Goal: Transaction & Acquisition: Purchase product/service

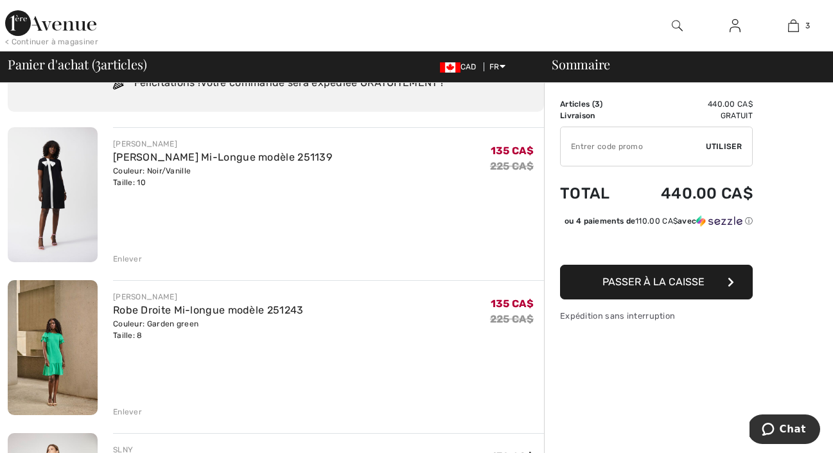
scroll to position [64, 0]
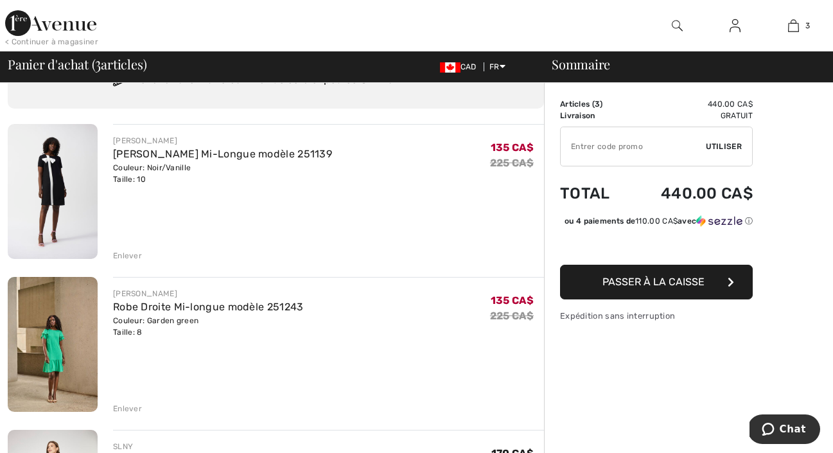
click at [619, 153] on input "TEXT" at bounding box center [633, 146] width 145 height 39
type input "EXTRA15"
click at [717, 140] on div "✔ Utiliser Enlever" at bounding box center [656, 147] width 193 height 40
click at [719, 148] on span "Utiliser" at bounding box center [724, 147] width 36 height 12
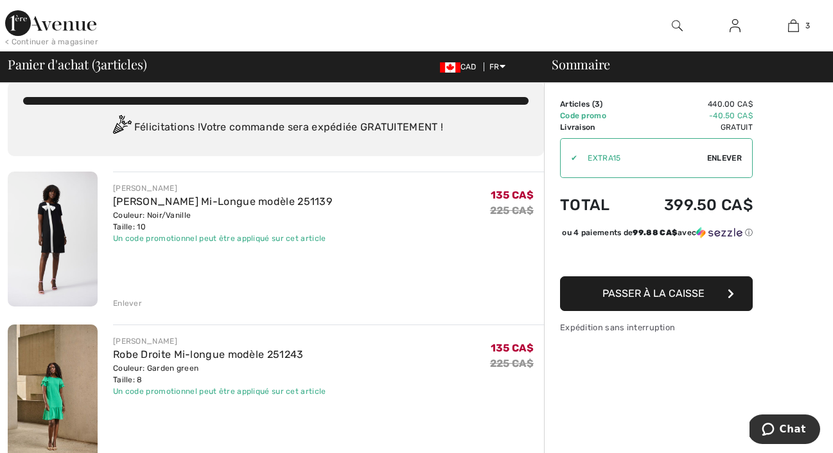
scroll to position [288, 0]
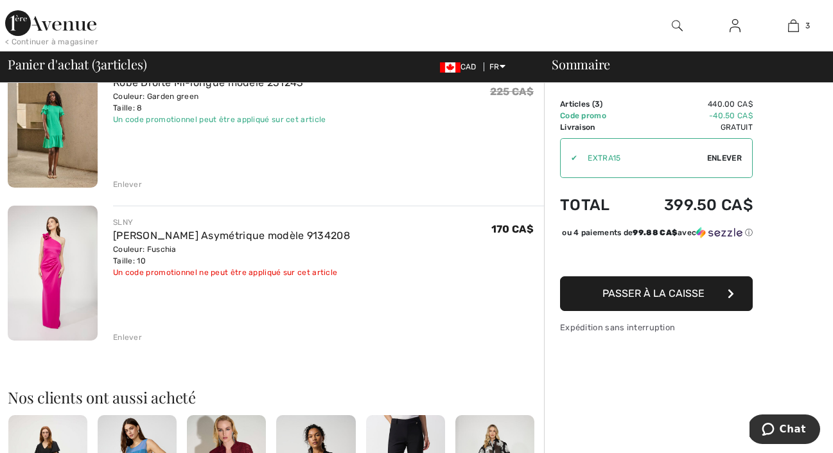
click at [124, 334] on div "Enlever" at bounding box center [127, 337] width 29 height 12
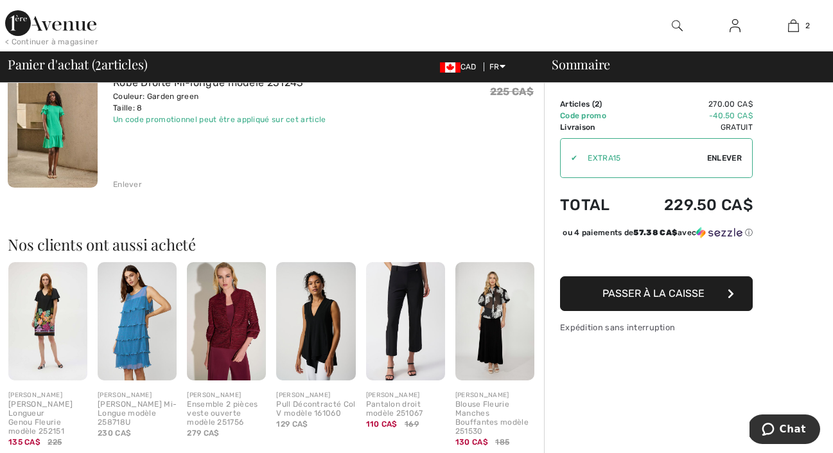
scroll to position [0, 0]
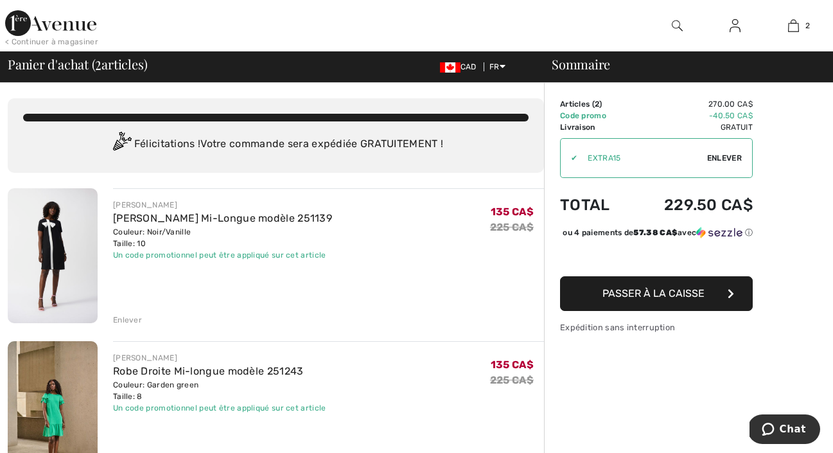
click at [66, 19] on img at bounding box center [50, 23] width 91 height 26
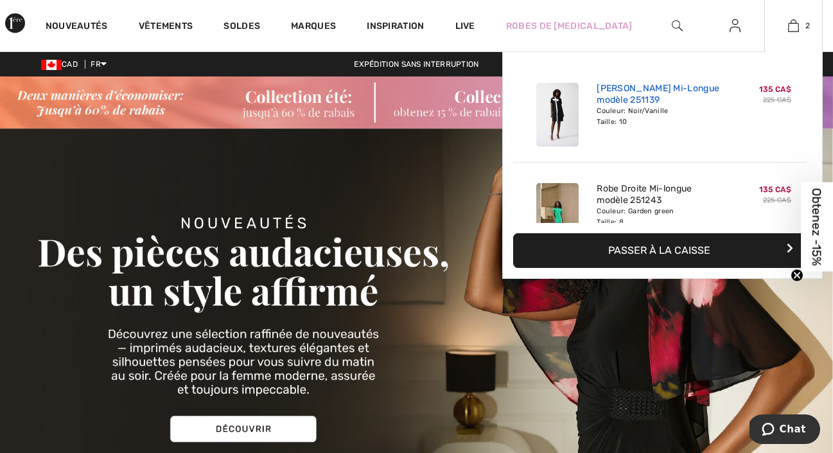
click at [644, 91] on link "[PERSON_NAME] Mi-Longue modèle 251139" at bounding box center [660, 94] width 127 height 23
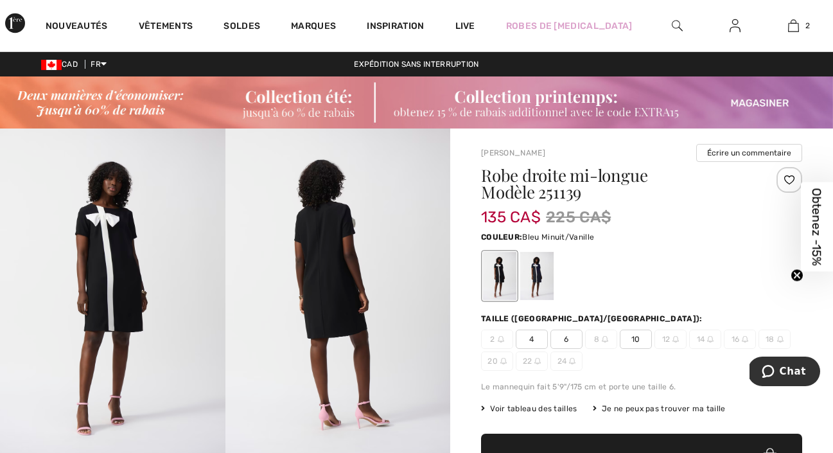
click at [536, 278] on div at bounding box center [536, 276] width 33 height 48
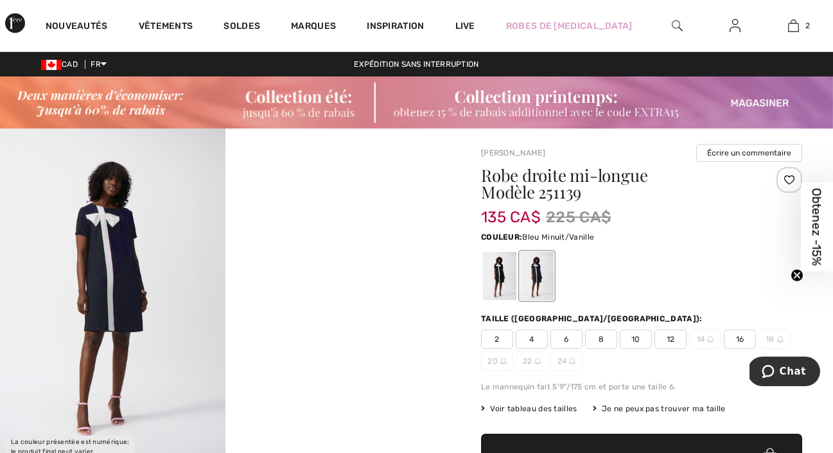
click at [102, 275] on img at bounding box center [112, 296] width 225 height 337
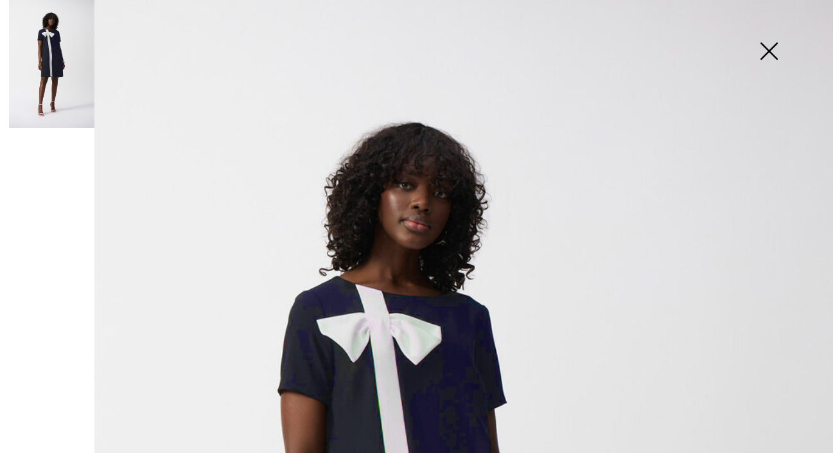
click at [766, 49] on img at bounding box center [769, 52] width 64 height 66
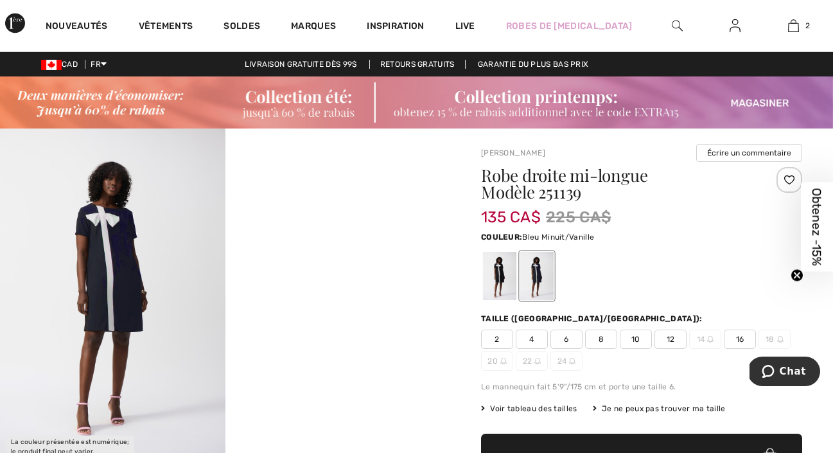
click at [315, 241] on video "Your browser does not support the video tag." at bounding box center [337, 184] width 225 height 112
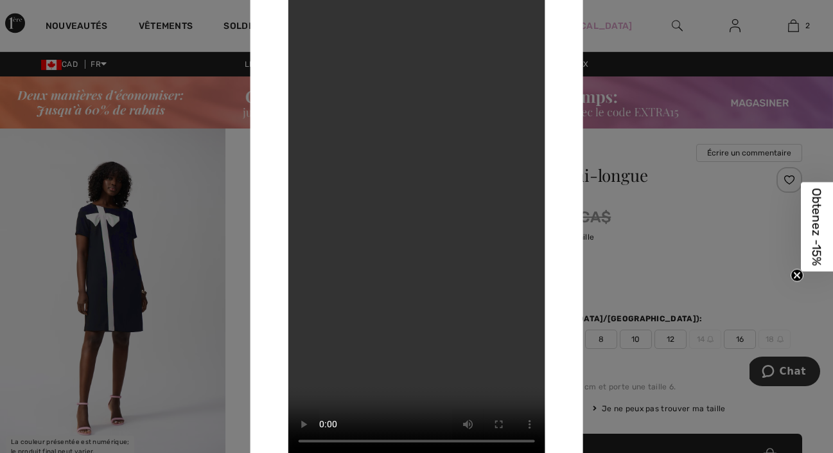
click at [619, 119] on div at bounding box center [416, 226] width 833 height 453
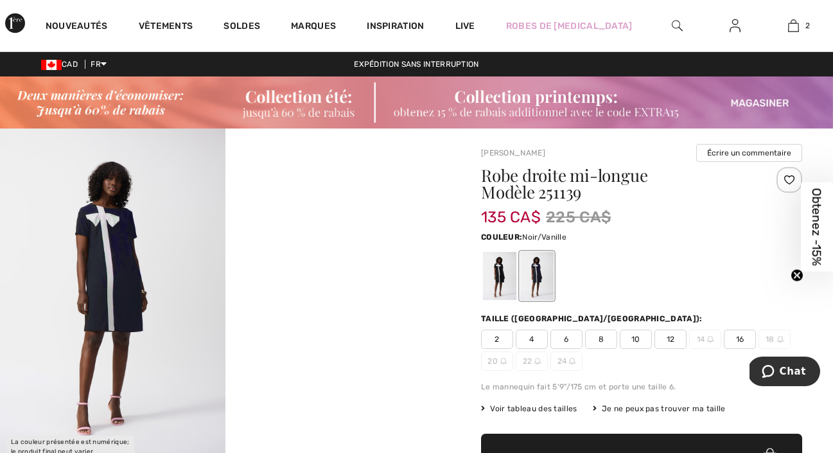
click at [489, 271] on div at bounding box center [499, 276] width 33 height 48
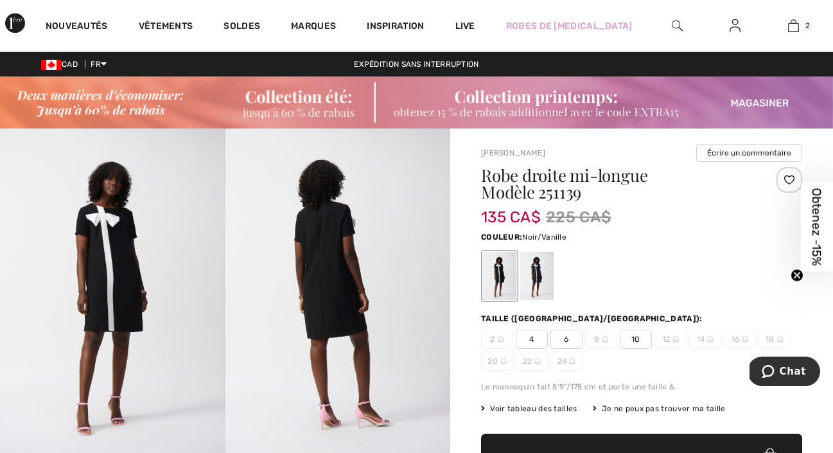
click at [128, 279] on img at bounding box center [112, 296] width 225 height 337
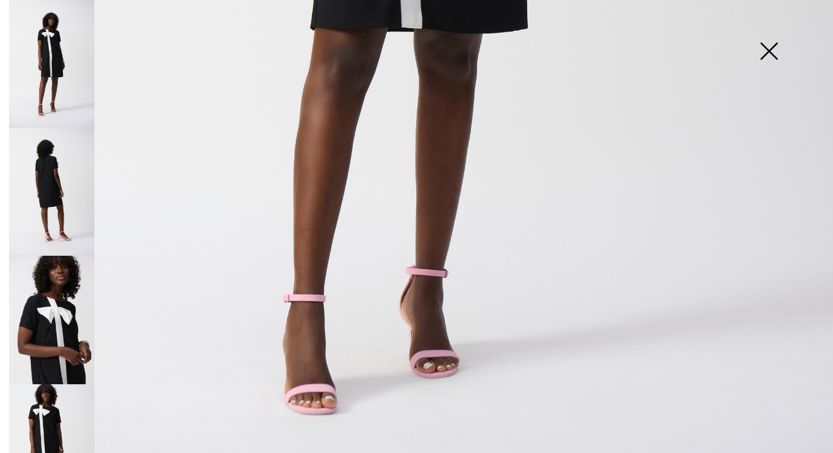
scroll to position [795, 0]
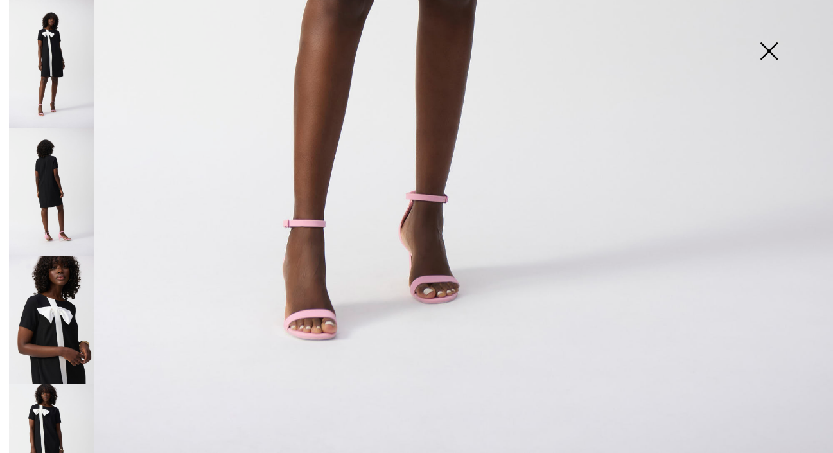
click at [764, 53] on img at bounding box center [769, 52] width 64 height 66
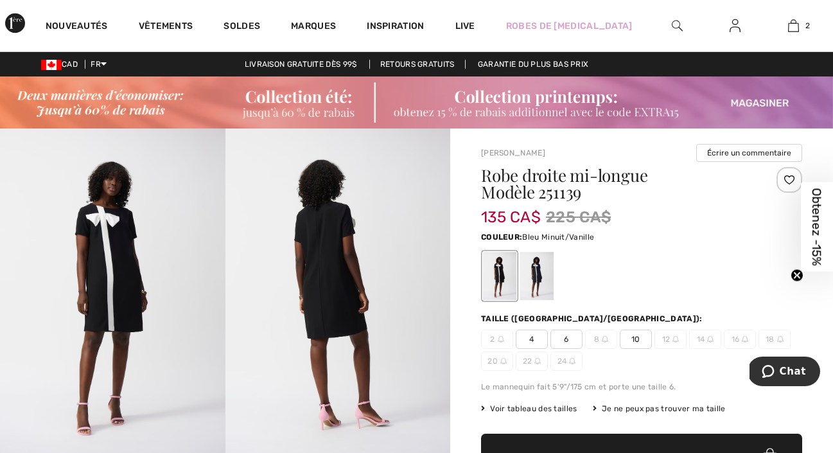
click at [536, 267] on div at bounding box center [536, 276] width 33 height 48
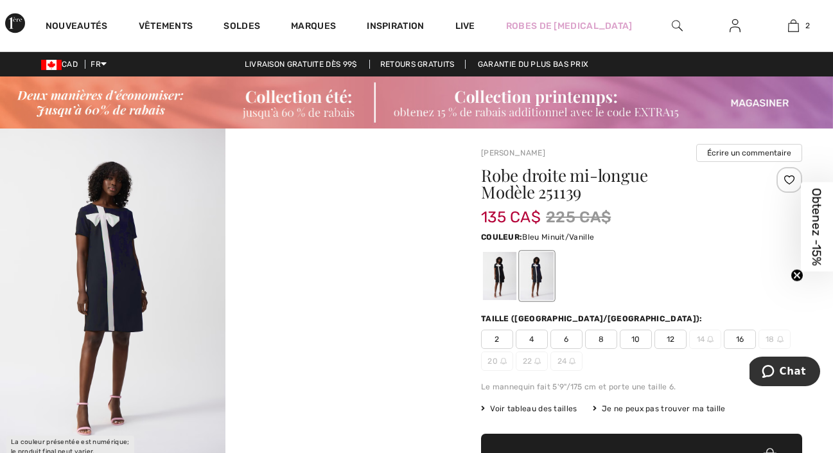
click at [125, 312] on img at bounding box center [112, 296] width 225 height 337
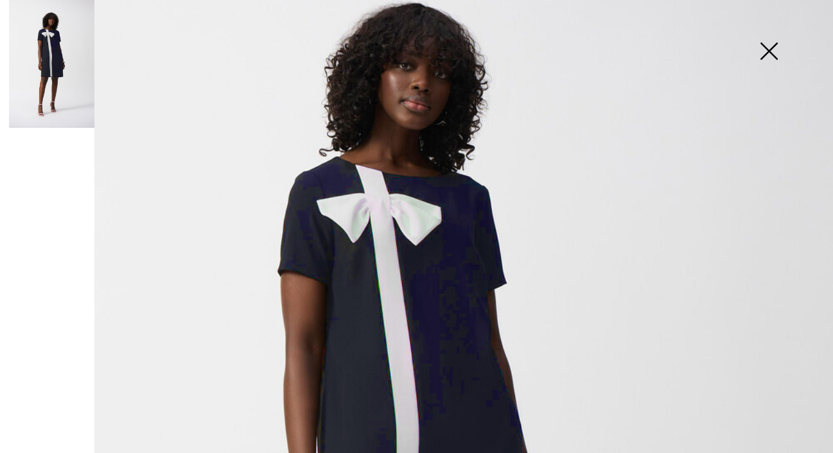
scroll to position [118, 0]
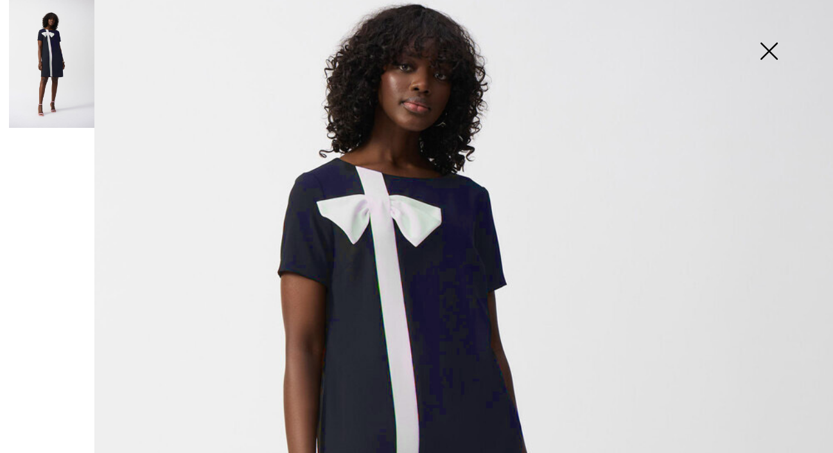
click at [774, 50] on img at bounding box center [769, 52] width 64 height 66
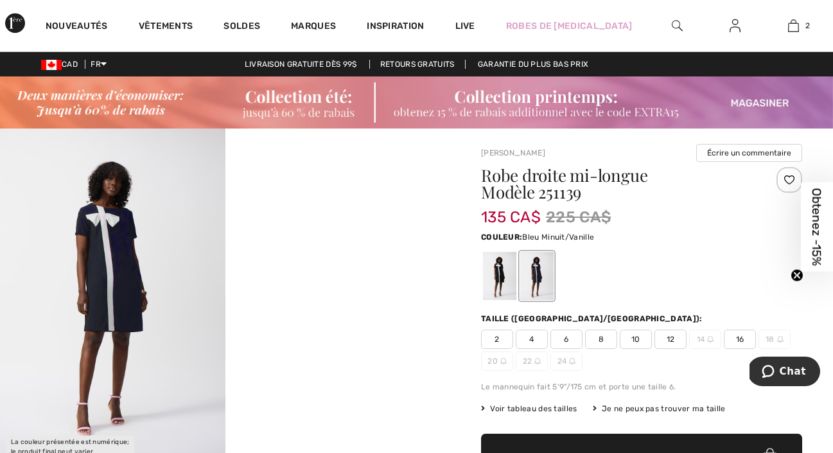
click at [637, 345] on span "10" at bounding box center [636, 339] width 32 height 19
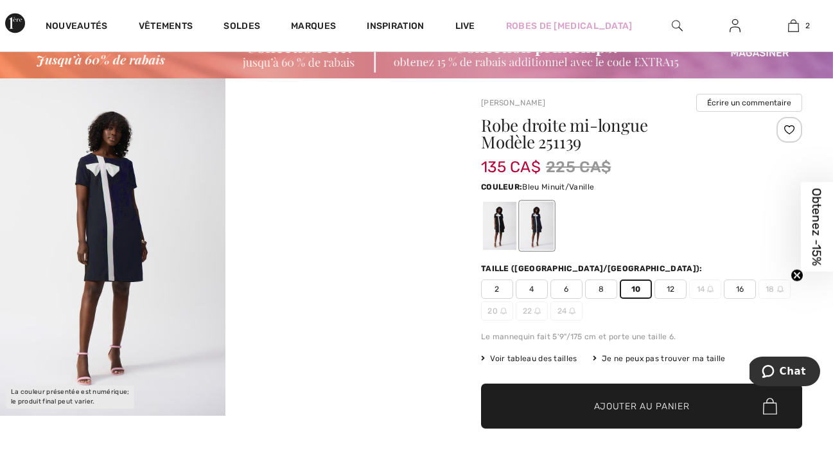
scroll to position [107, 0]
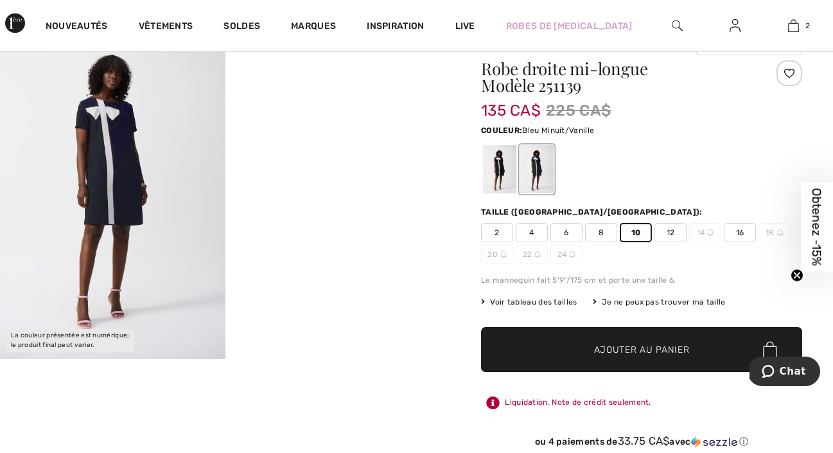
click at [622, 346] on span "Ajouter au panier" at bounding box center [642, 349] width 96 height 13
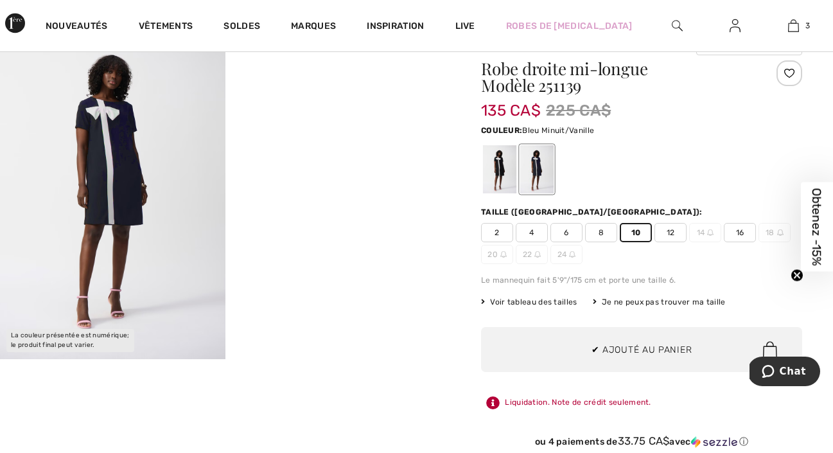
scroll to position [0, 0]
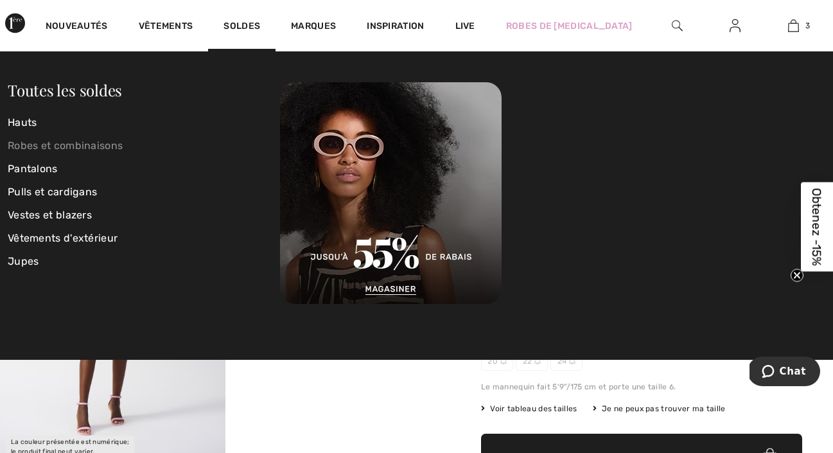
click at [49, 146] on link "Robes et combinaisons" at bounding box center [144, 145] width 272 height 23
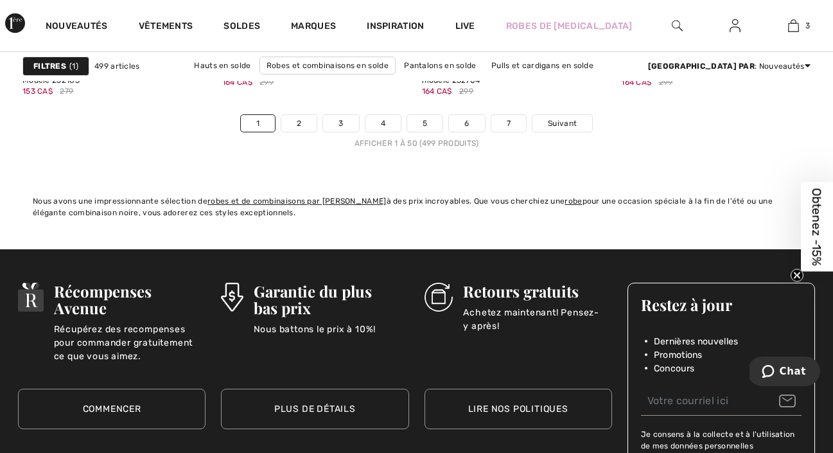
scroll to position [5423, 0]
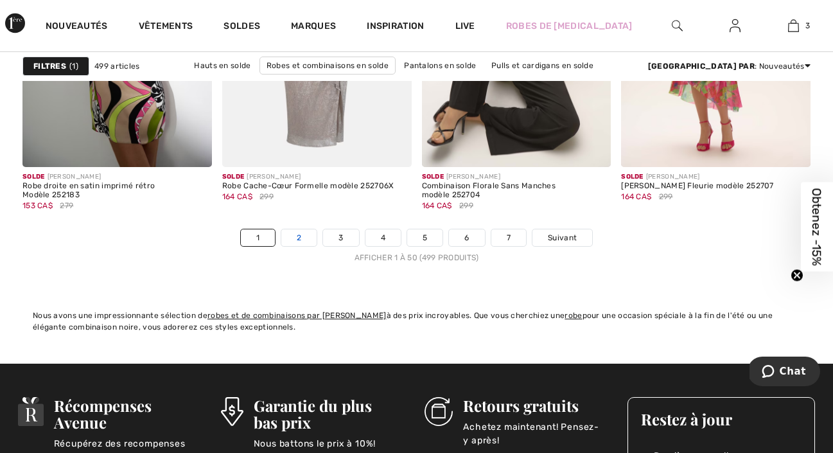
click at [304, 232] on link "2" at bounding box center [298, 237] width 35 height 17
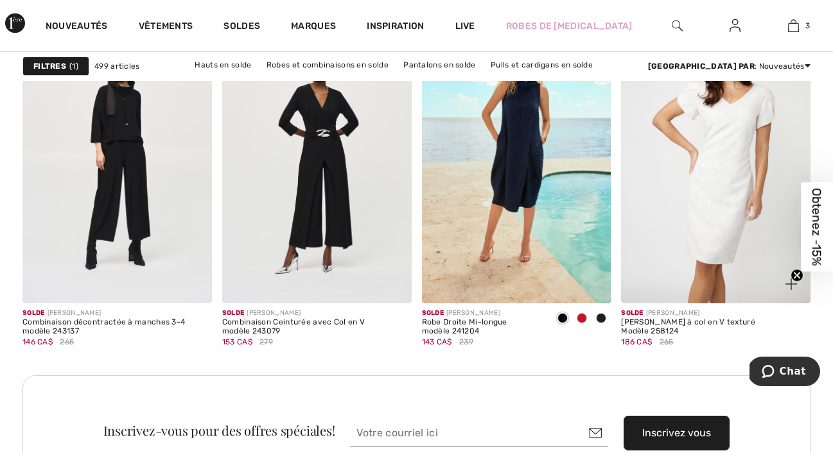
scroll to position [2481, 0]
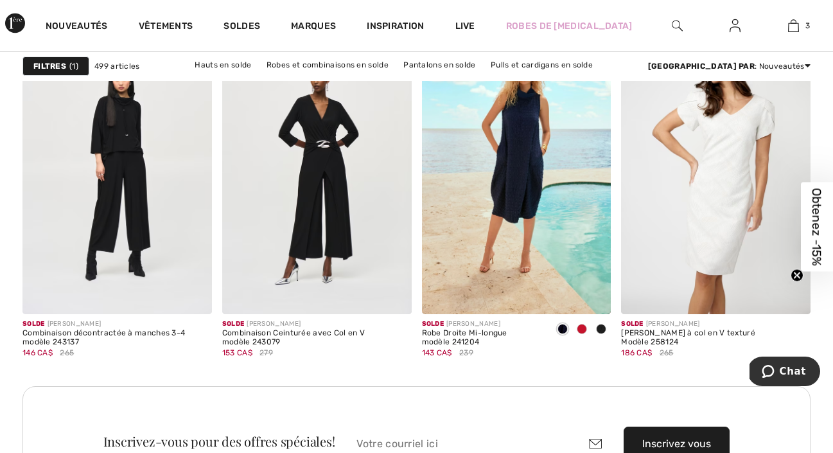
click at [813, 217] on span "Obtenez -15%" at bounding box center [817, 227] width 15 height 78
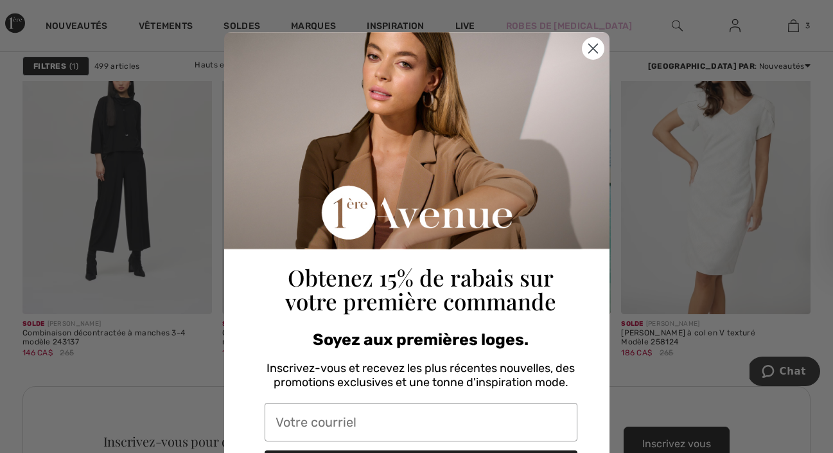
scroll to position [9, 0]
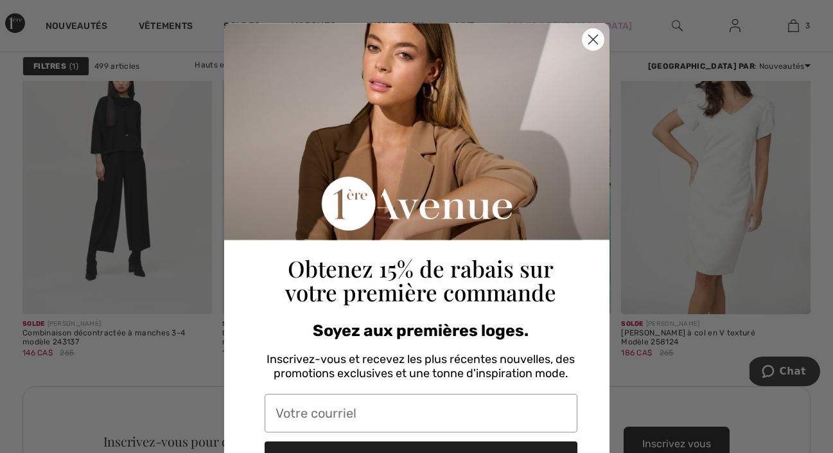
click at [593, 42] on circle "Close dialog" at bounding box center [592, 39] width 21 height 21
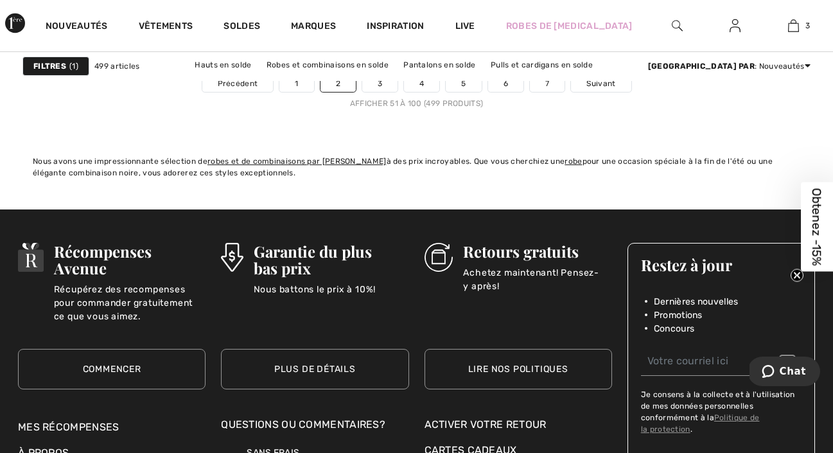
scroll to position [5365, 0]
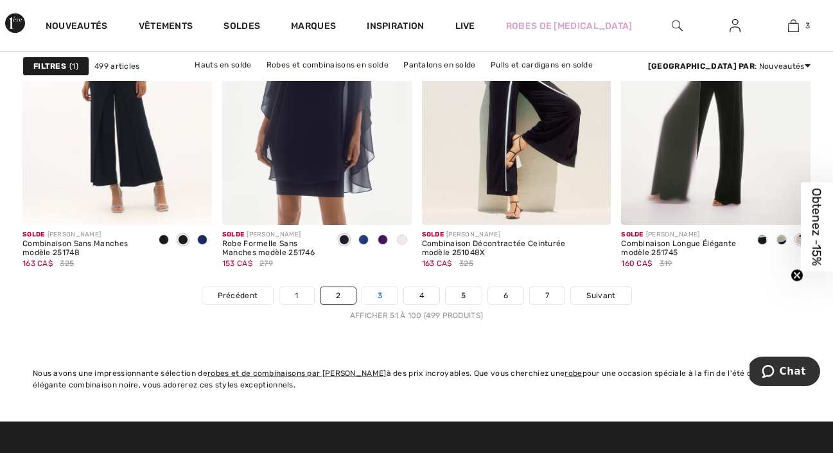
click at [374, 289] on link "3" at bounding box center [379, 295] width 35 height 17
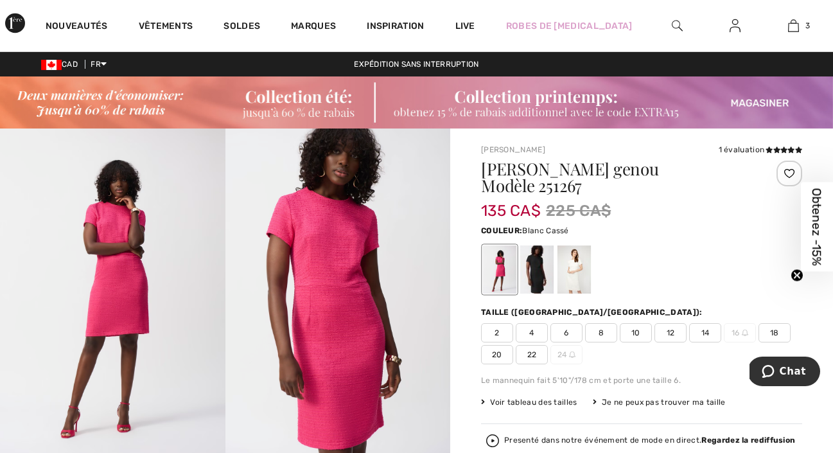
click at [574, 247] on div at bounding box center [574, 269] width 33 height 48
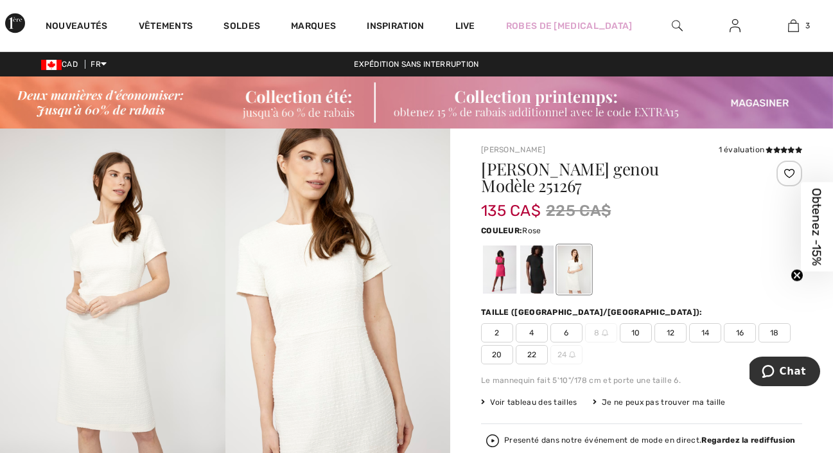
click at [508, 245] on div at bounding box center [499, 269] width 33 height 48
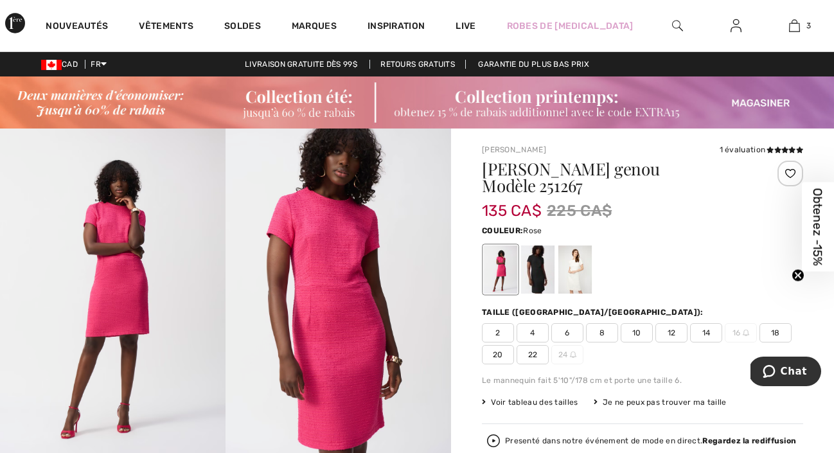
click at [626, 323] on span "10" at bounding box center [637, 332] width 32 height 19
click at [281, 237] on img at bounding box center [337, 297] width 225 height 338
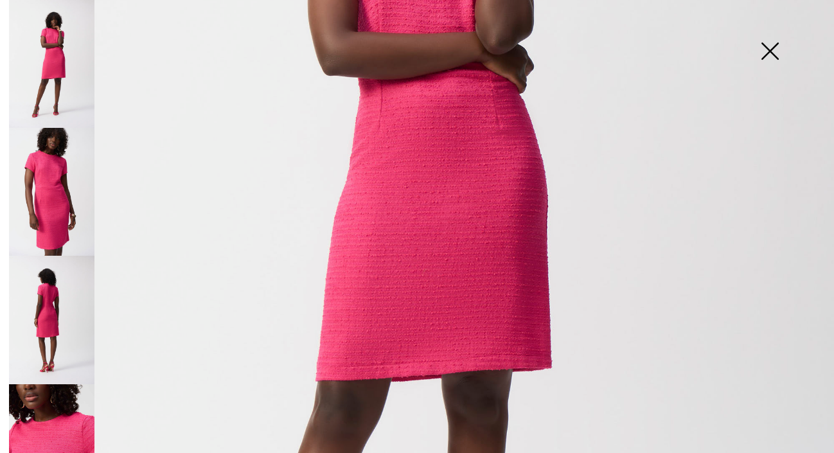
scroll to position [541, 0]
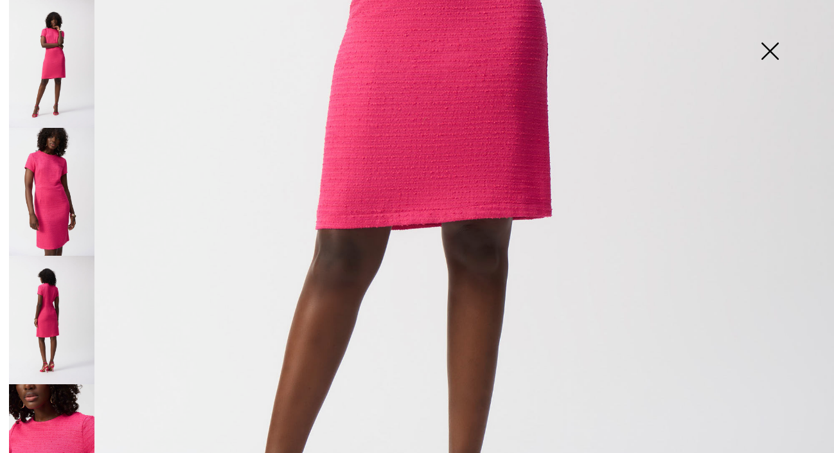
click at [44, 333] on img at bounding box center [51, 320] width 85 height 128
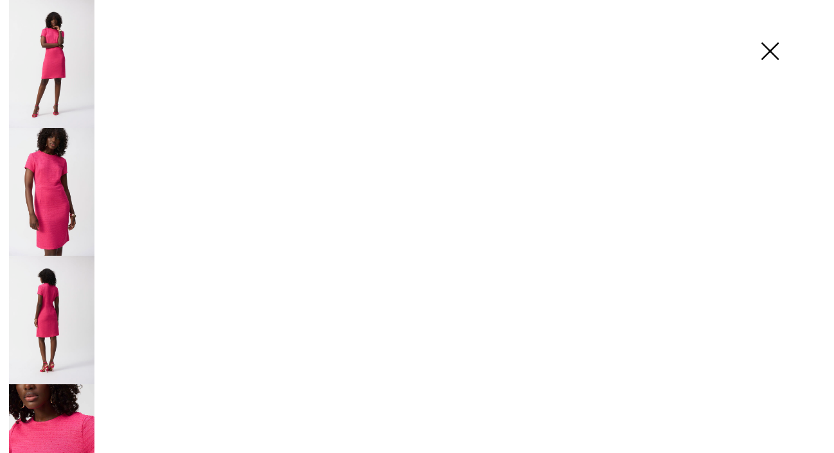
scroll to position [163, 0]
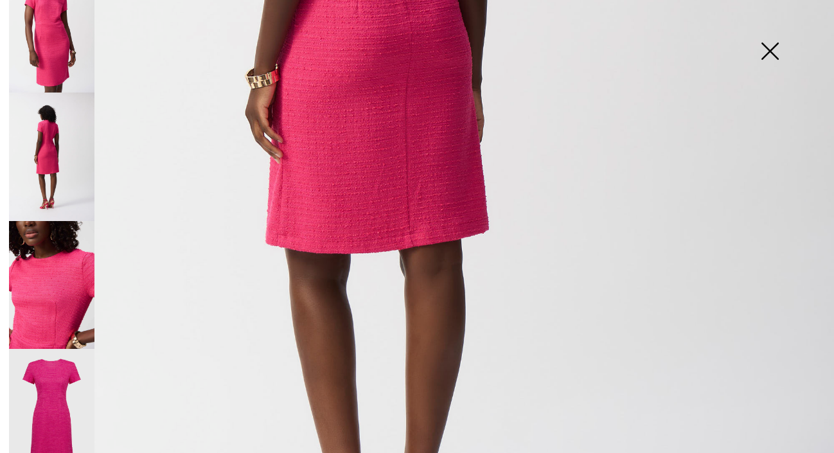
click at [48, 269] on img at bounding box center [51, 285] width 85 height 128
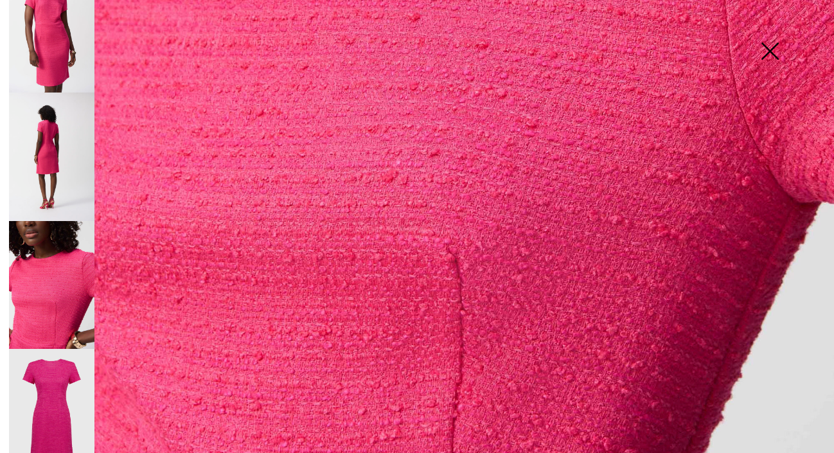
click at [40, 377] on img at bounding box center [51, 413] width 85 height 128
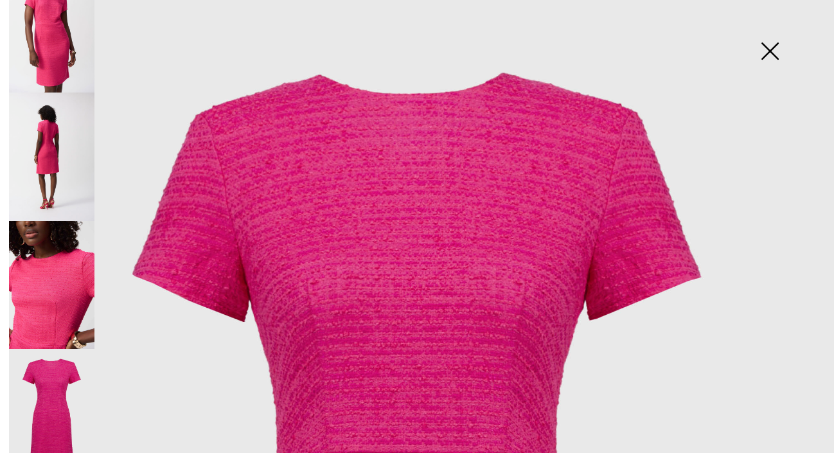
scroll to position [0, 0]
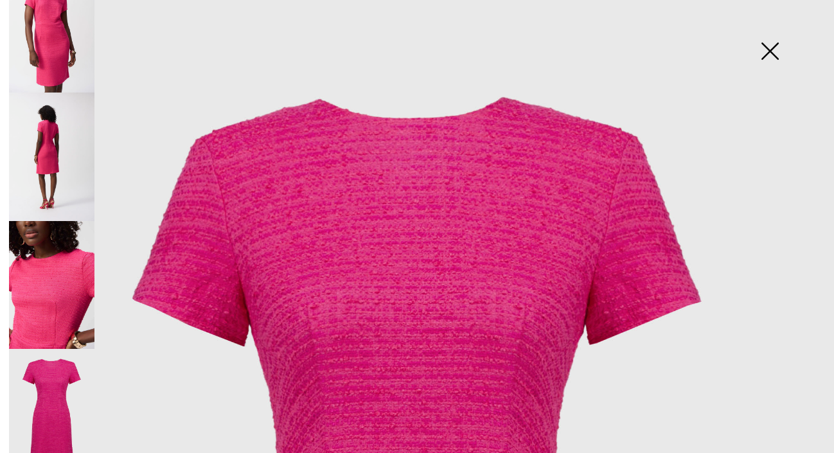
click at [66, 221] on img at bounding box center [51, 285] width 85 height 128
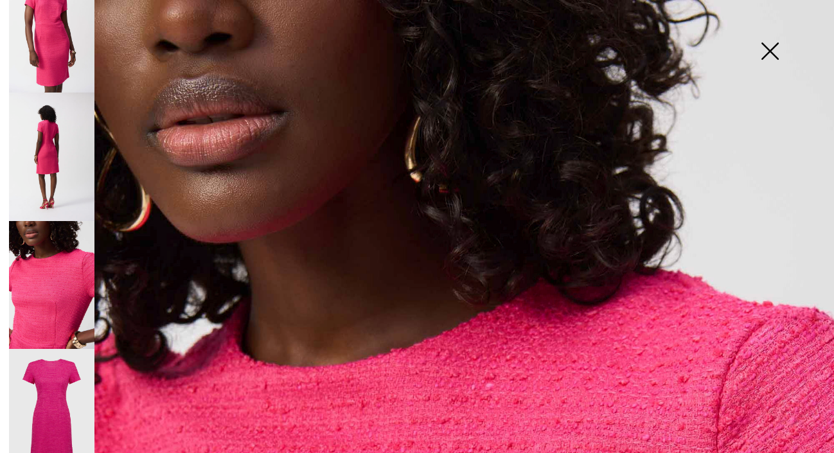
click at [752, 55] on img at bounding box center [769, 52] width 64 height 66
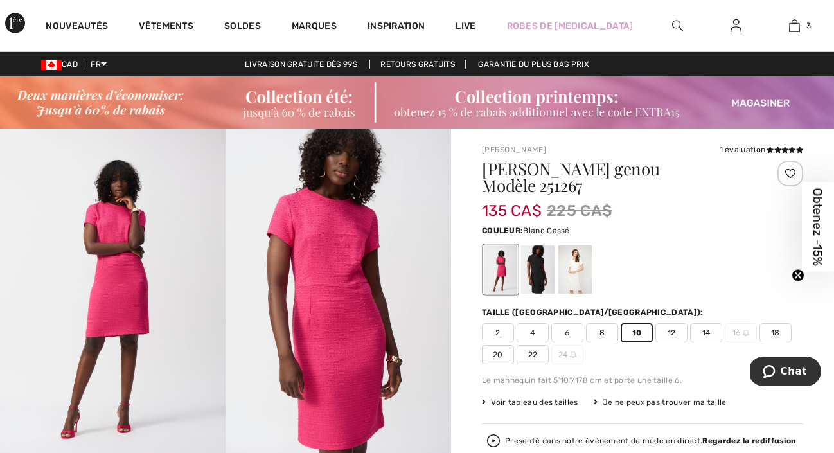
click at [575, 245] on div at bounding box center [574, 269] width 33 height 48
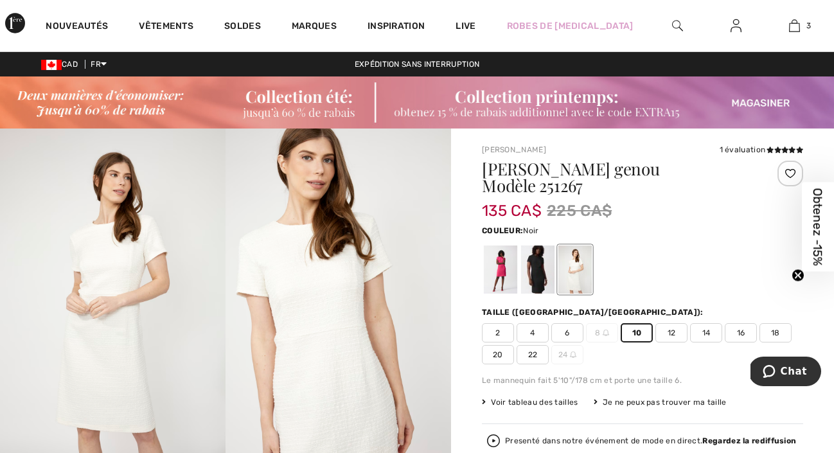
click at [531, 245] on div at bounding box center [537, 269] width 33 height 48
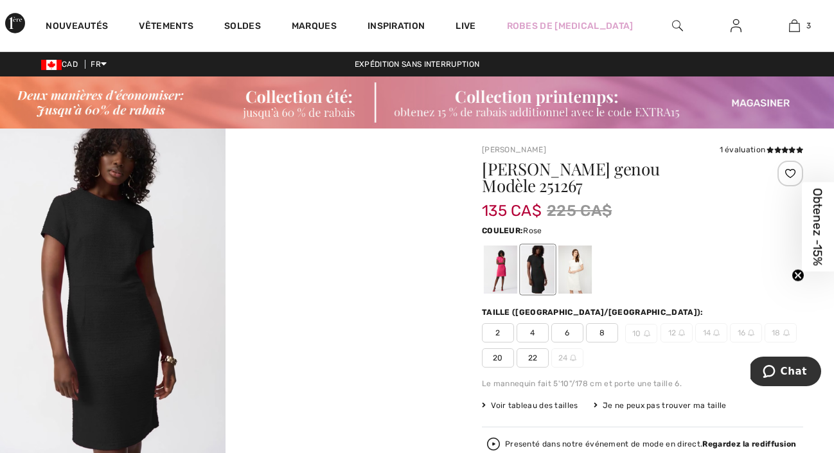
click at [497, 249] on div at bounding box center [500, 269] width 33 height 48
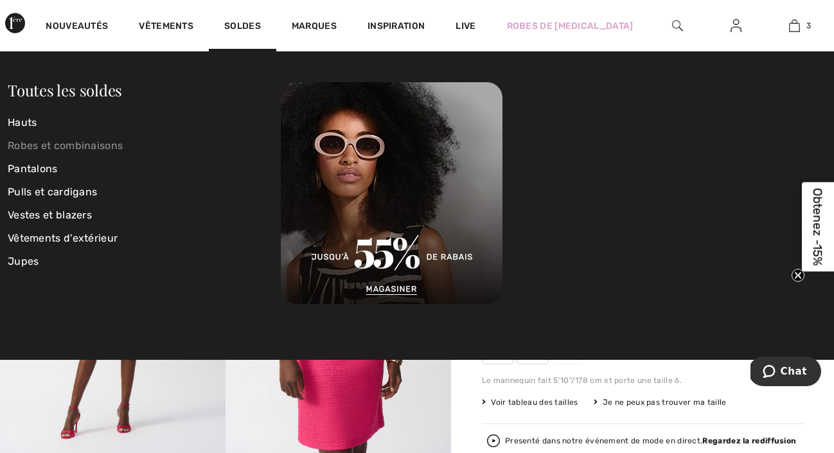
click at [40, 145] on link "Robes et combinaisons" at bounding box center [144, 145] width 273 height 23
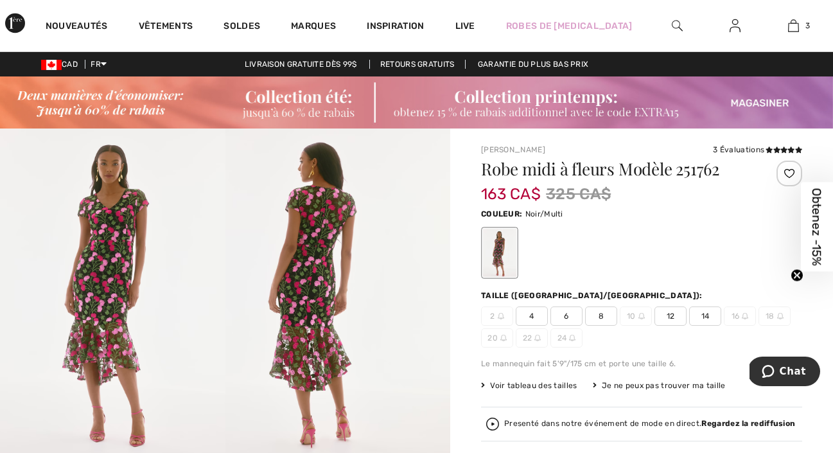
click at [103, 256] on img at bounding box center [112, 296] width 225 height 337
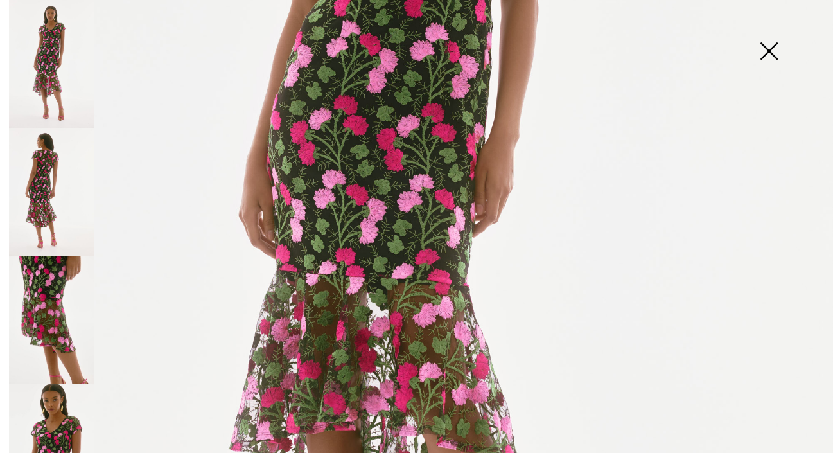
scroll to position [796, 0]
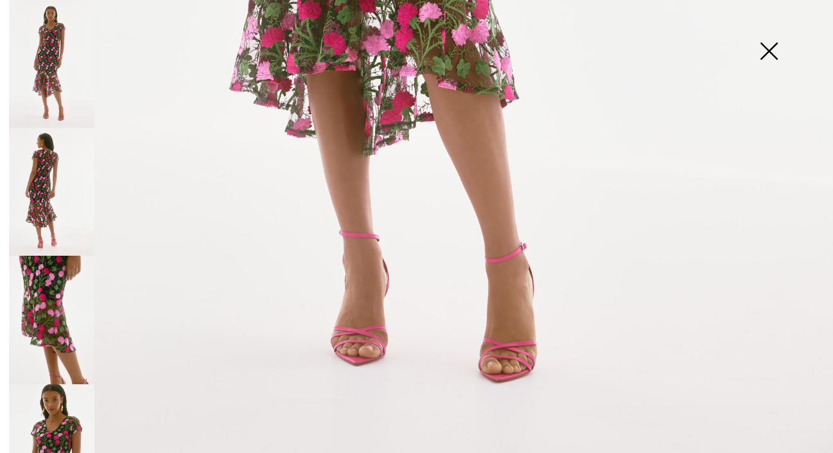
click at [57, 303] on img at bounding box center [51, 320] width 85 height 128
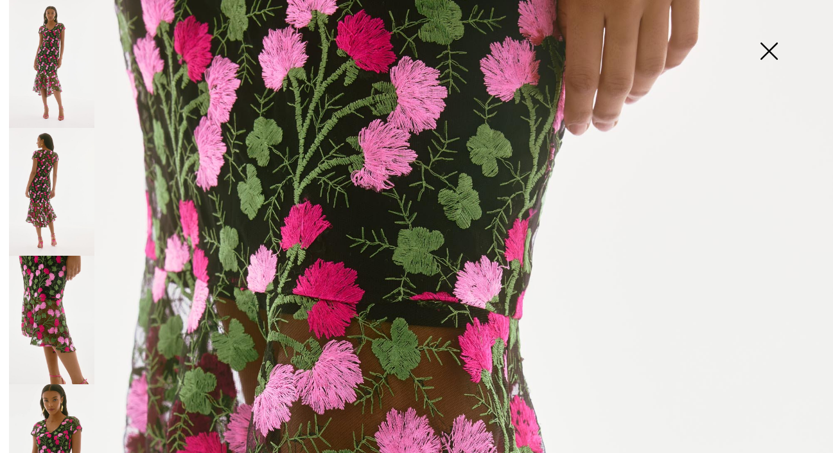
scroll to position [0, 0]
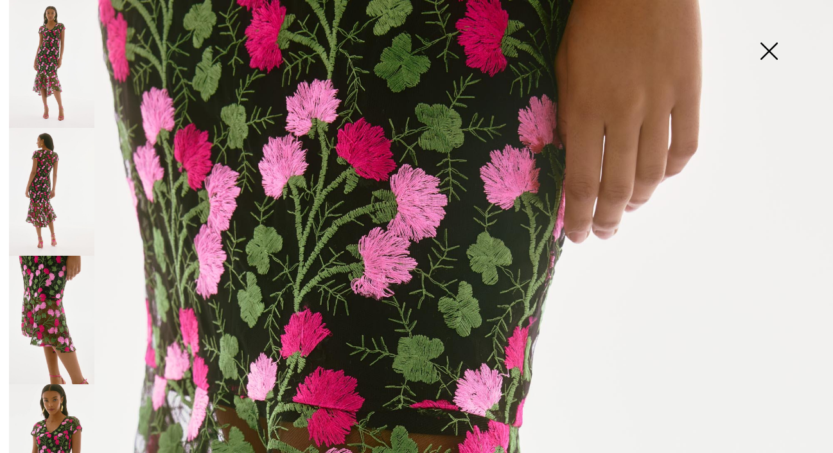
click at [64, 407] on img at bounding box center [51, 448] width 85 height 128
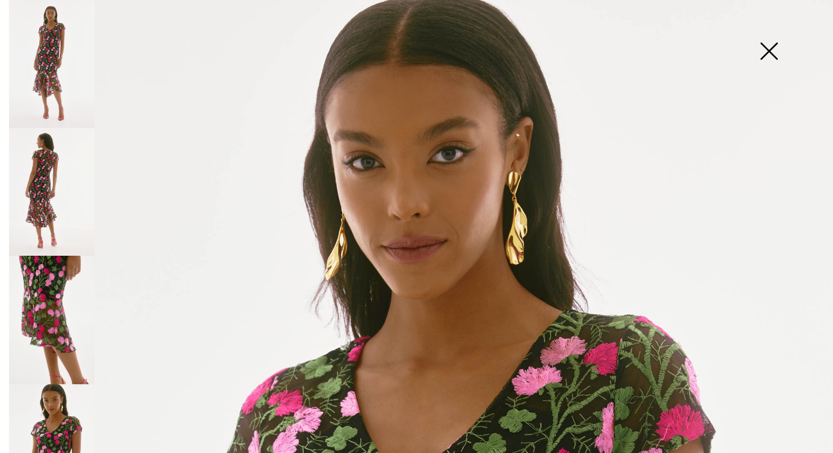
click at [58, 56] on img at bounding box center [51, 64] width 85 height 128
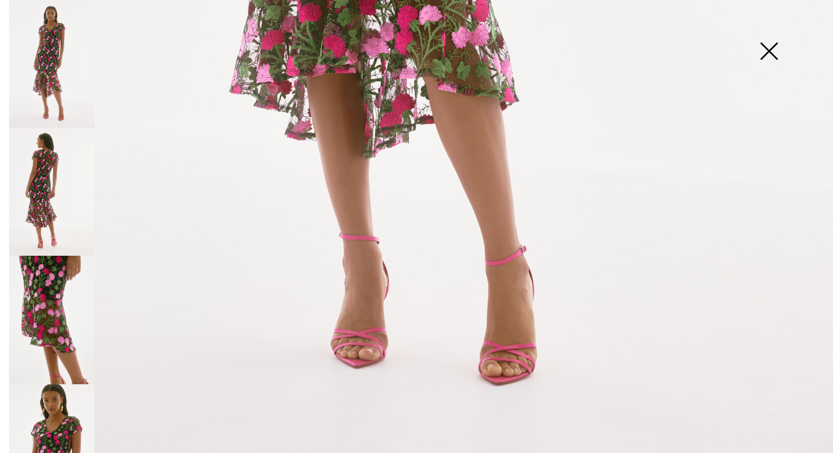
scroll to position [796, 0]
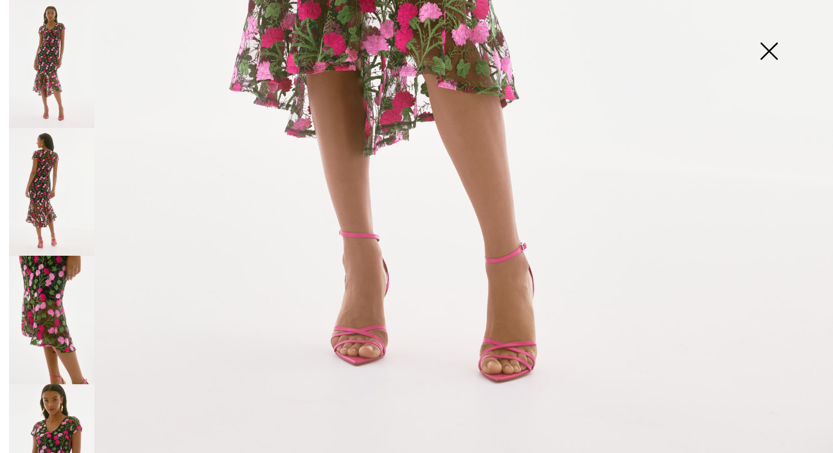
click at [757, 53] on img at bounding box center [769, 52] width 64 height 66
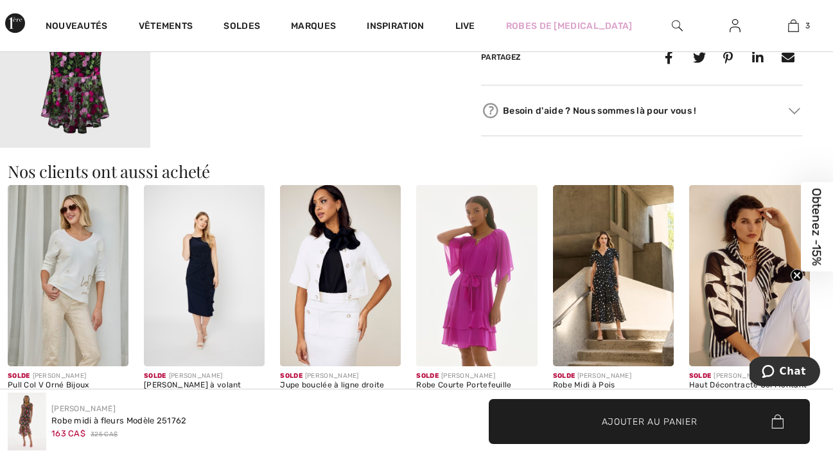
scroll to position [608, 0]
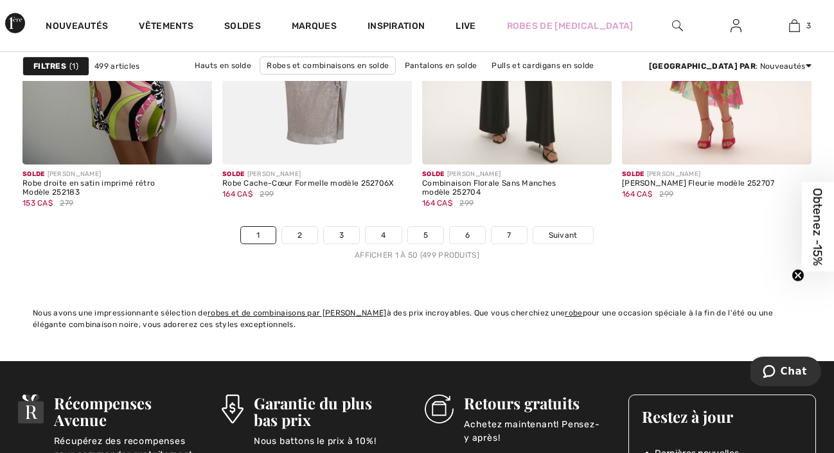
scroll to position [5491, 0]
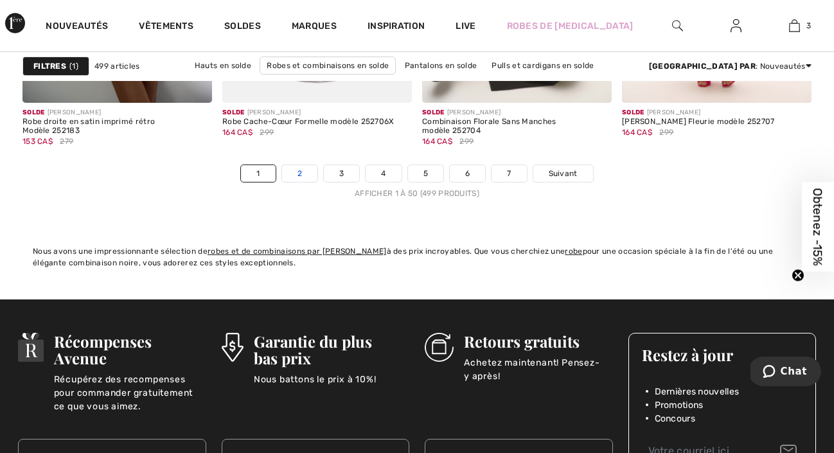
click at [292, 180] on link "2" at bounding box center [299, 173] width 35 height 17
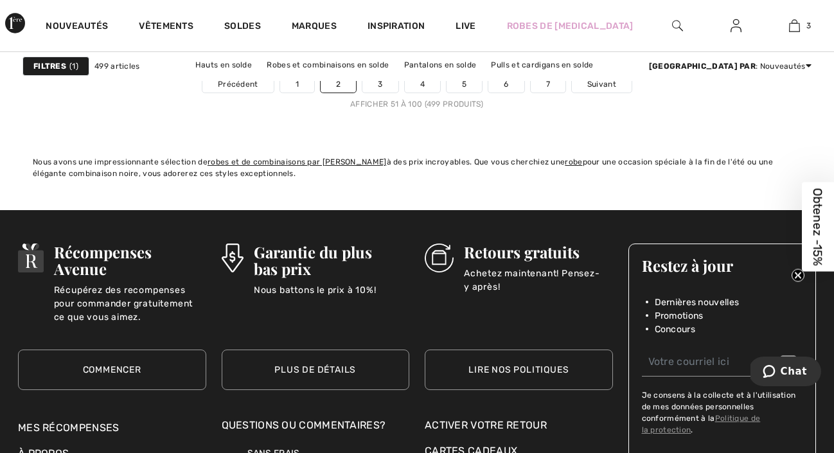
scroll to position [5463, 0]
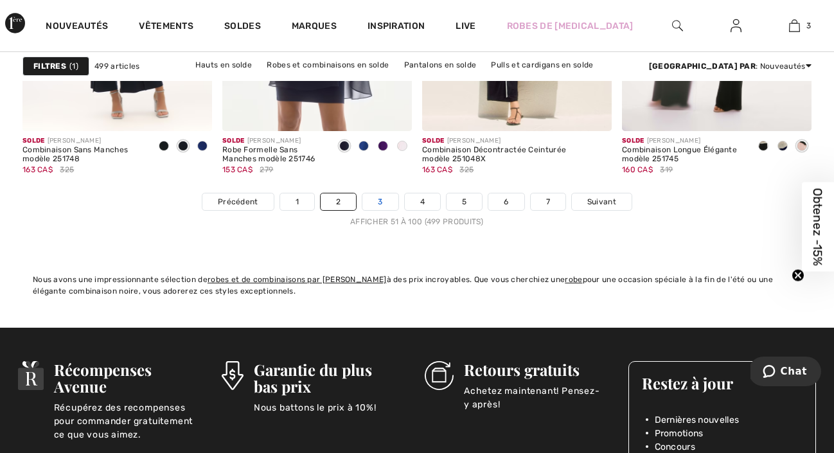
click at [383, 203] on link "3" at bounding box center [379, 201] width 35 height 17
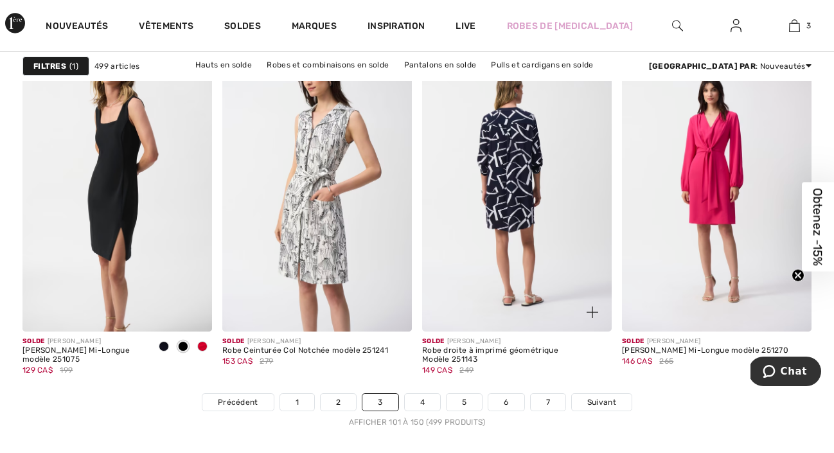
scroll to position [5310, 0]
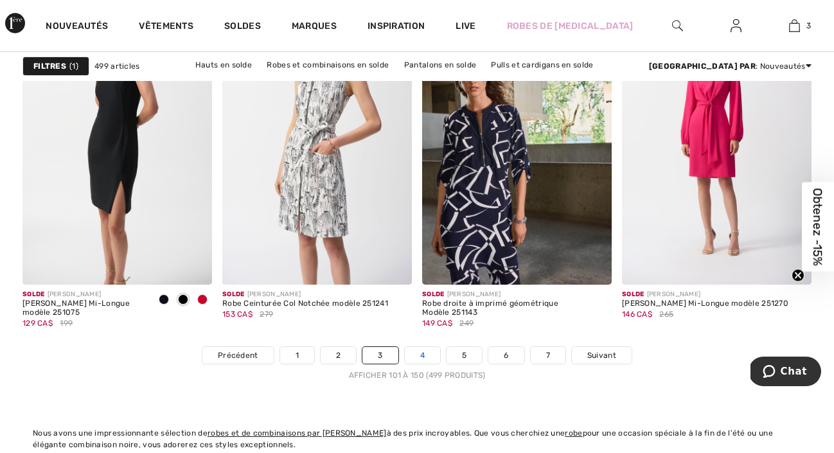
click at [425, 351] on link "4" at bounding box center [422, 355] width 35 height 17
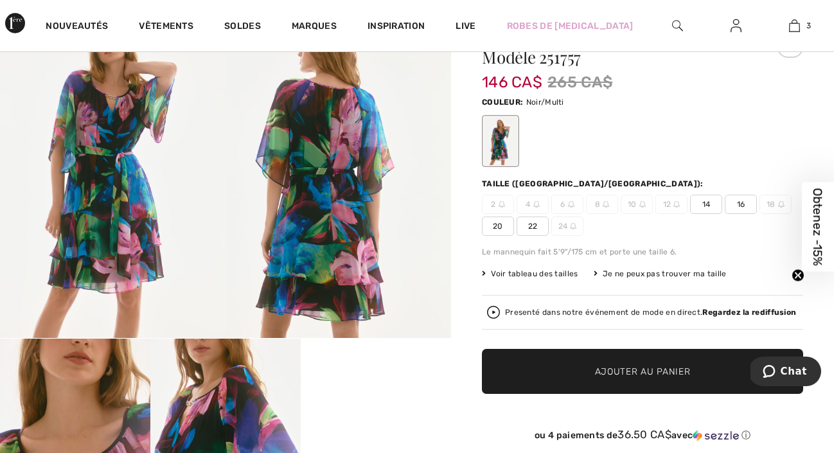
scroll to position [315, 0]
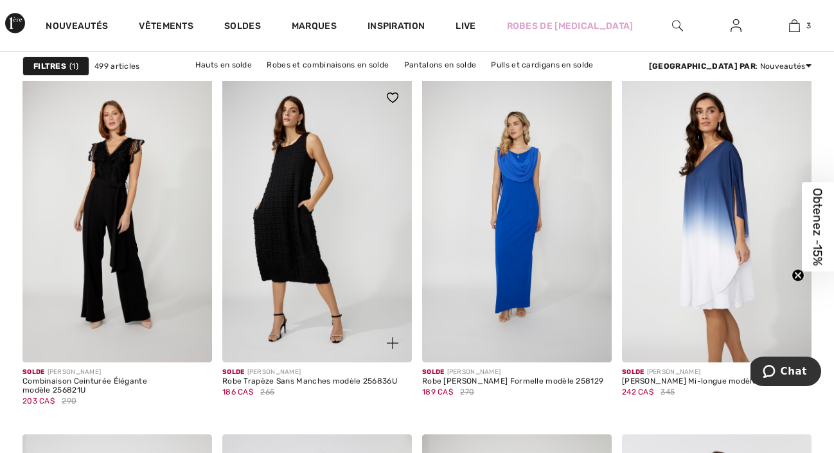
scroll to position [5300, 0]
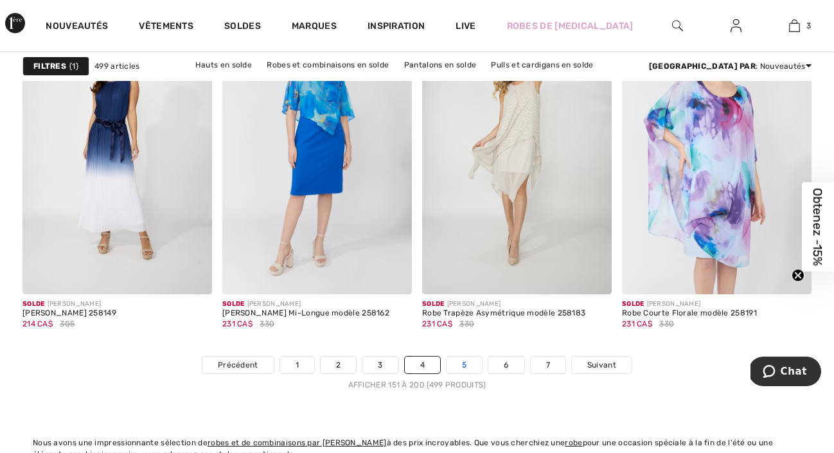
click at [466, 361] on link "5" at bounding box center [463, 364] width 35 height 17
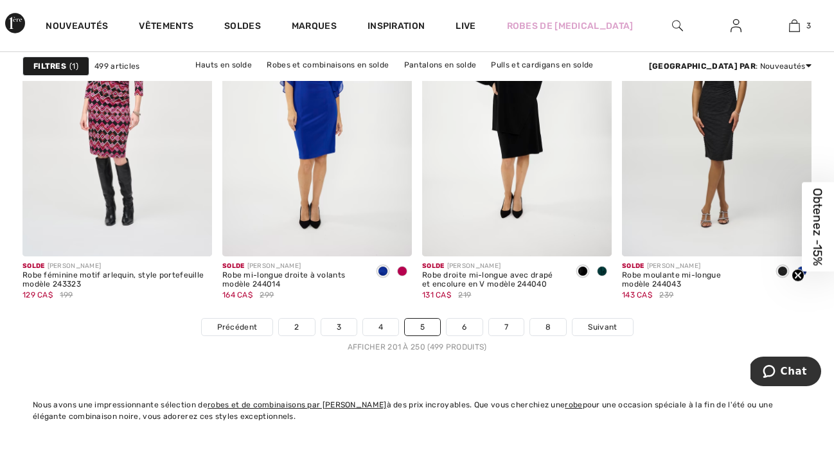
scroll to position [5324, 0]
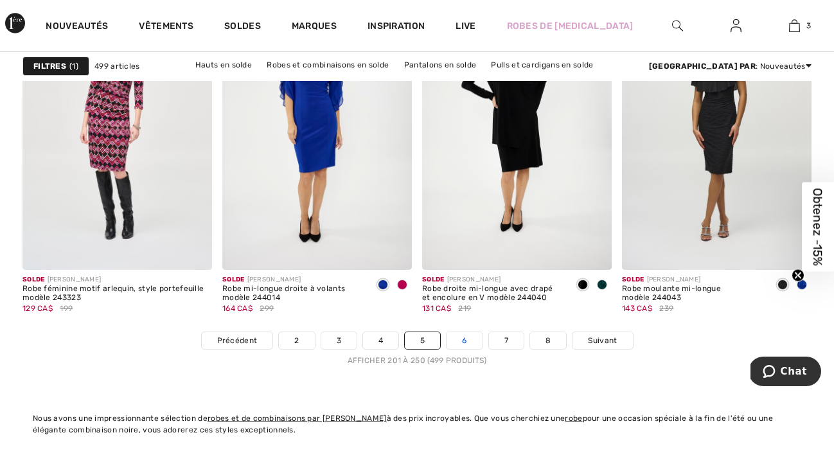
click at [453, 337] on link "6" at bounding box center [463, 340] width 35 height 17
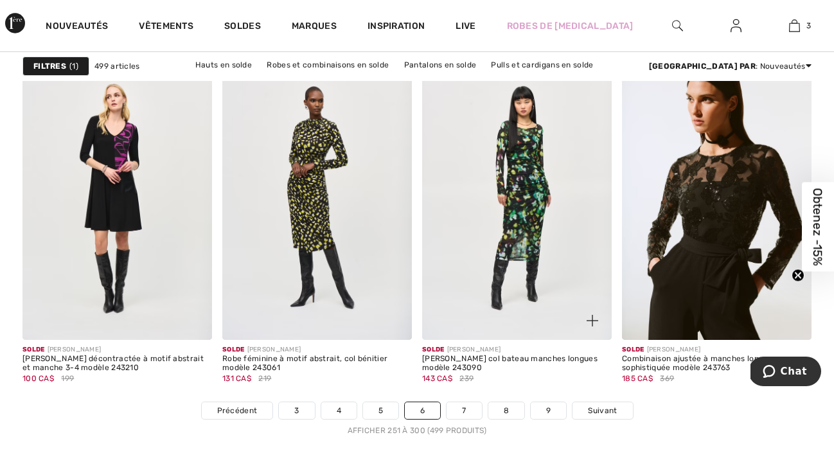
scroll to position [5363, 0]
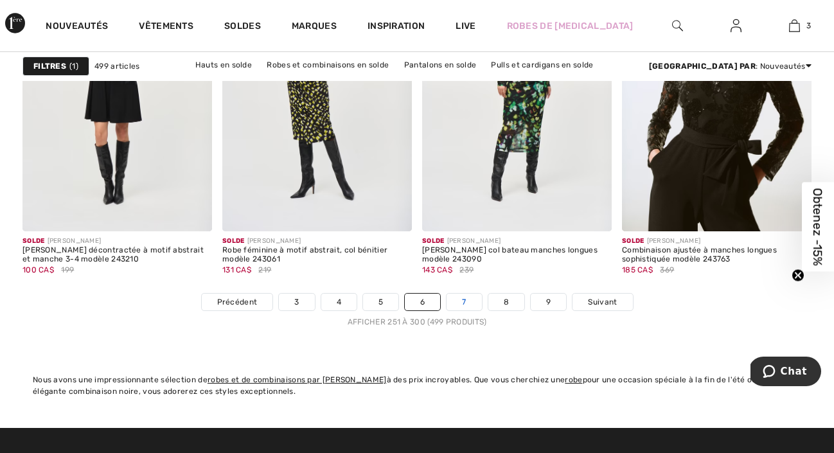
click at [459, 300] on link "7" at bounding box center [463, 302] width 35 height 17
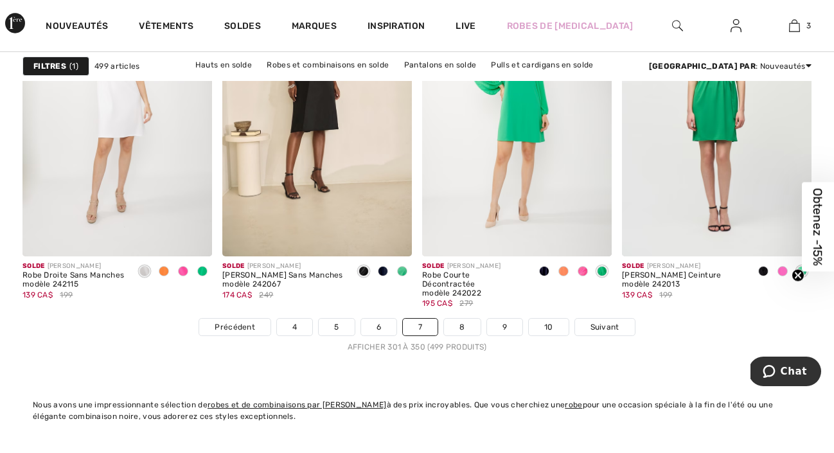
scroll to position [5339, 0]
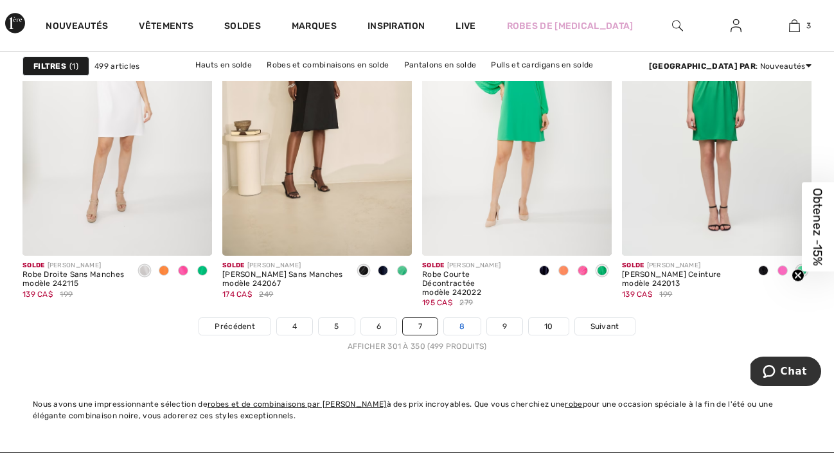
click at [461, 328] on link "8" at bounding box center [462, 326] width 36 height 17
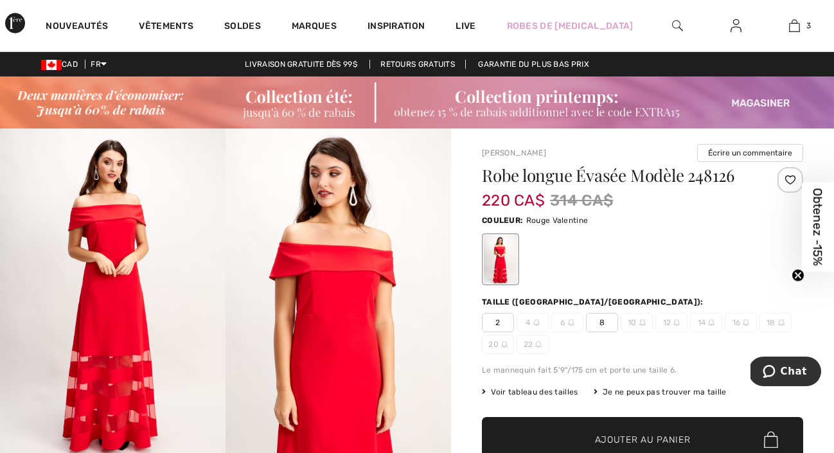
click at [608, 319] on span "8" at bounding box center [602, 322] width 32 height 19
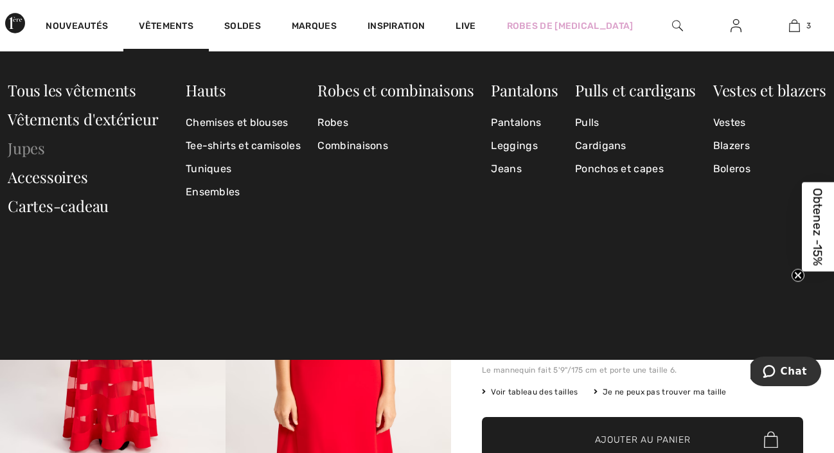
click at [40, 143] on link "Jupes" at bounding box center [26, 147] width 37 height 21
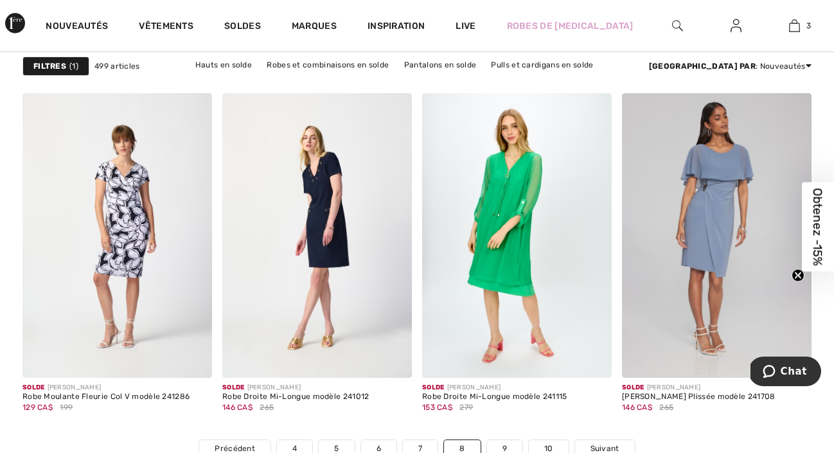
scroll to position [5454, 0]
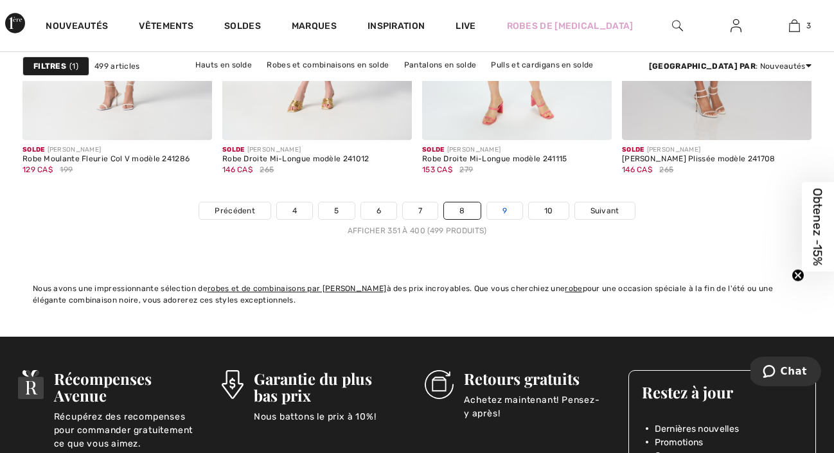
click at [500, 212] on link "9" at bounding box center [504, 210] width 35 height 17
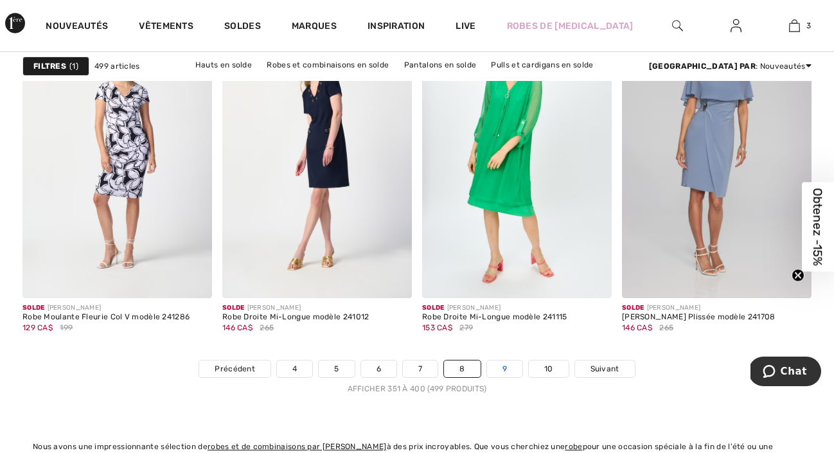
scroll to position [5297, 0]
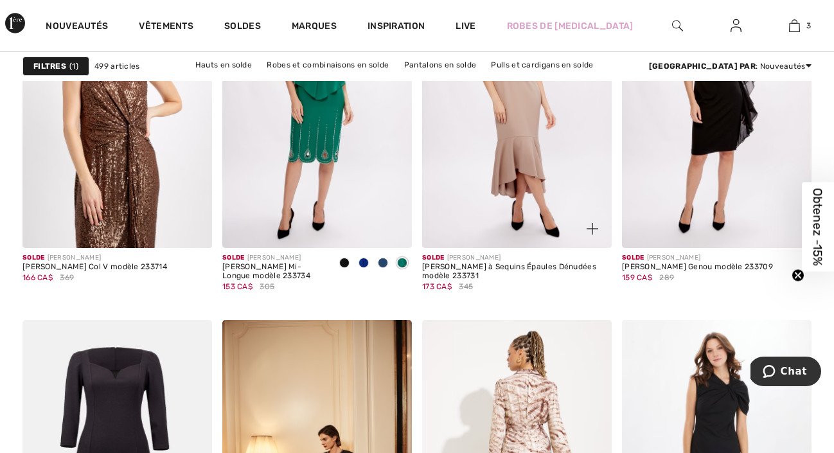
scroll to position [5338, 0]
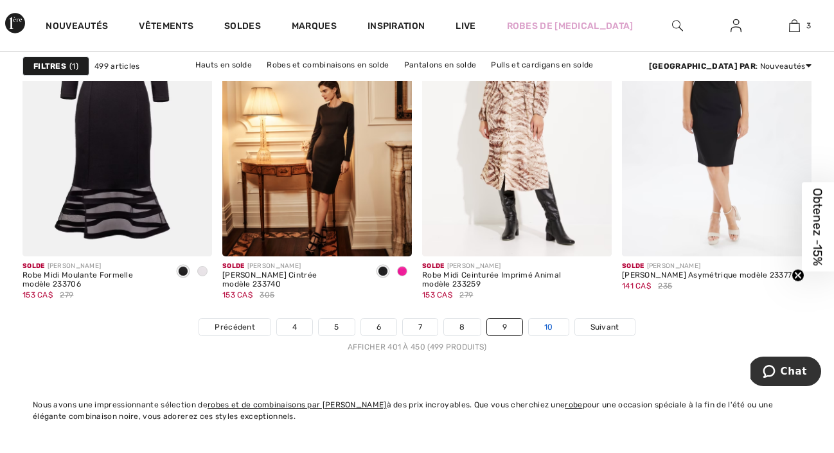
click at [552, 330] on link "10" at bounding box center [549, 327] width 40 height 17
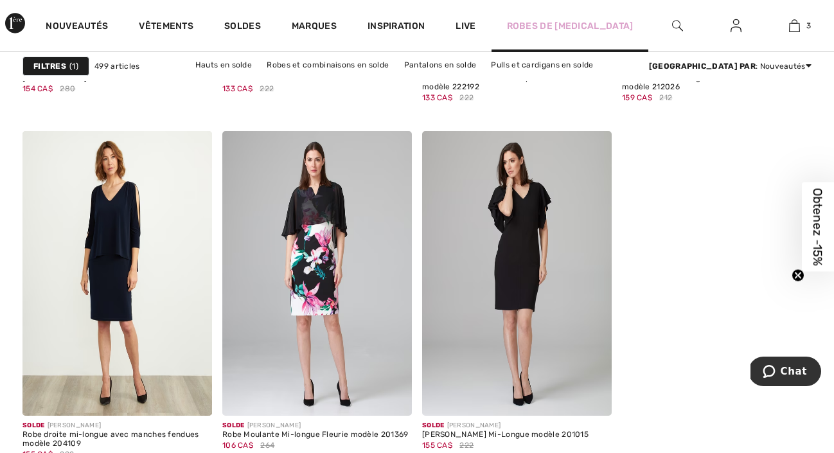
scroll to position [5162, 0]
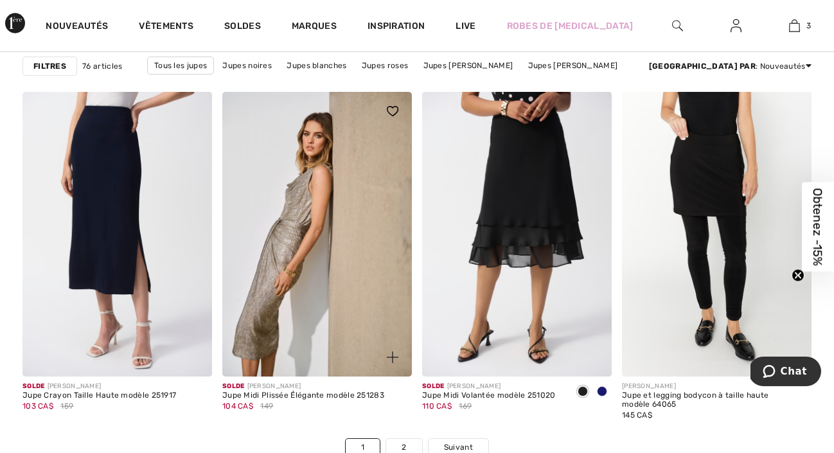
scroll to position [5304, 0]
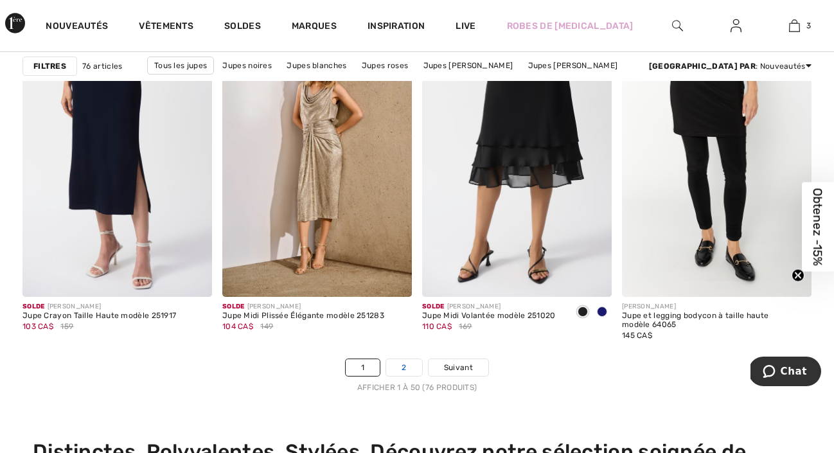
click at [405, 372] on link "2" at bounding box center [403, 367] width 35 height 17
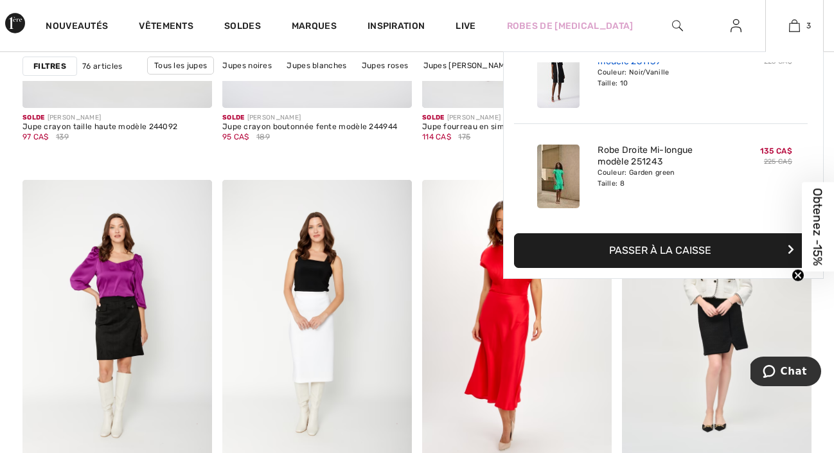
scroll to position [44, 0]
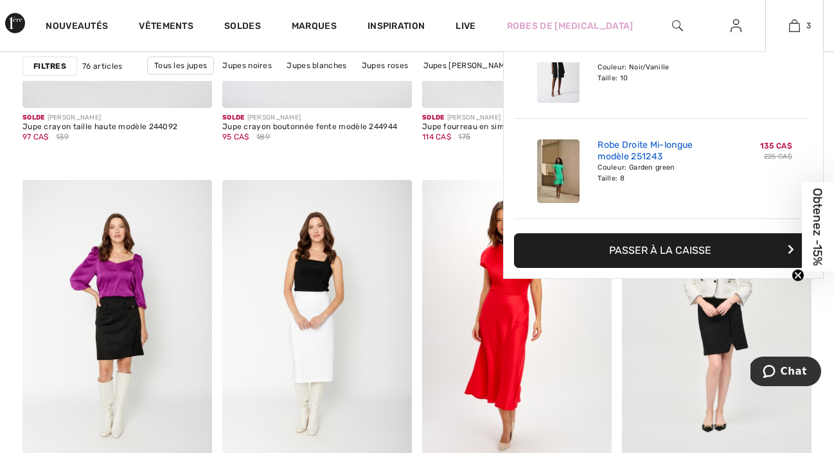
click at [633, 141] on link "Robe Droite Mi-longue modèle 251243" at bounding box center [660, 150] width 127 height 23
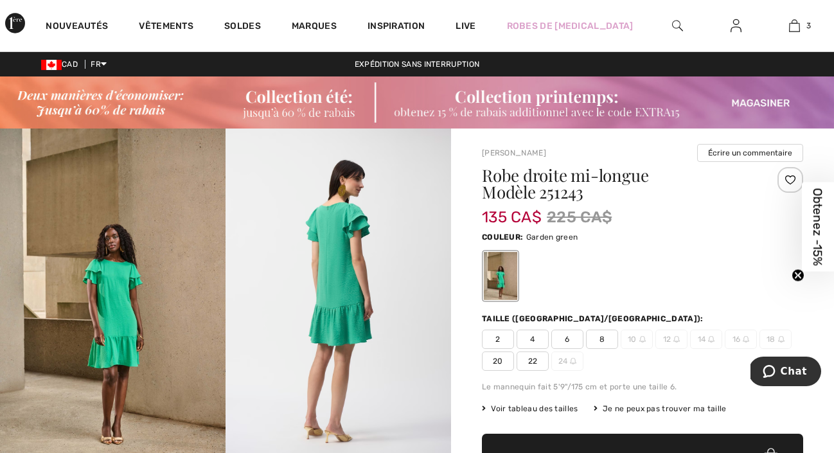
click at [169, 261] on img at bounding box center [112, 297] width 225 height 339
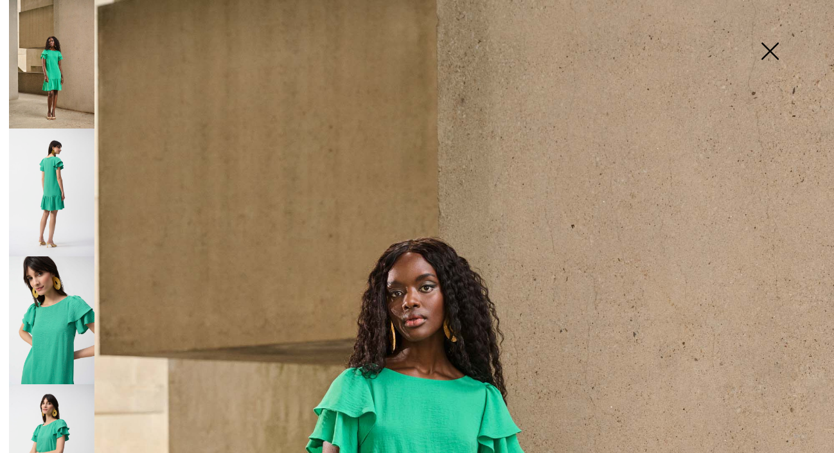
scroll to position [389, 0]
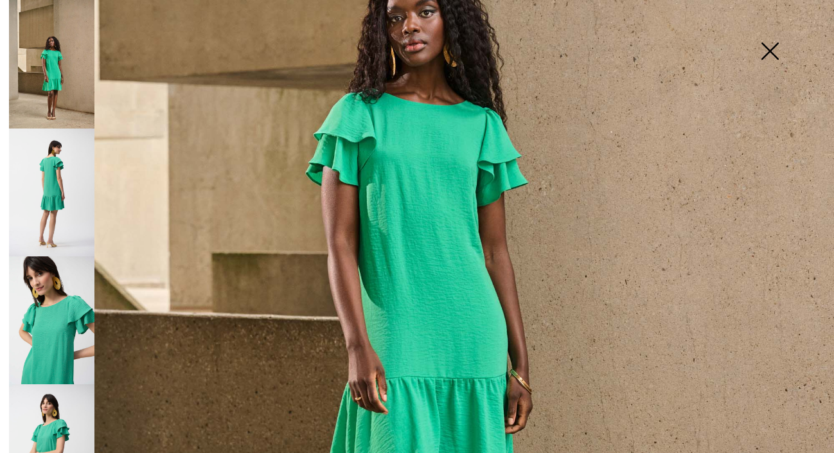
click at [82, 179] on img at bounding box center [51, 192] width 85 height 128
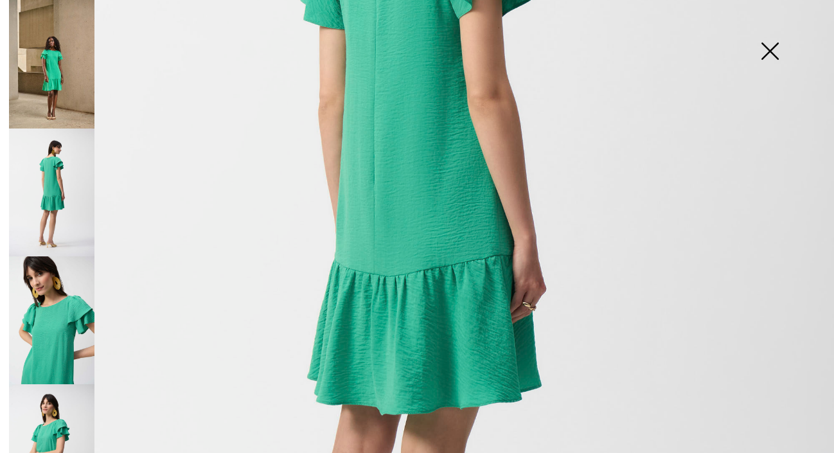
click at [73, 313] on img at bounding box center [51, 320] width 85 height 128
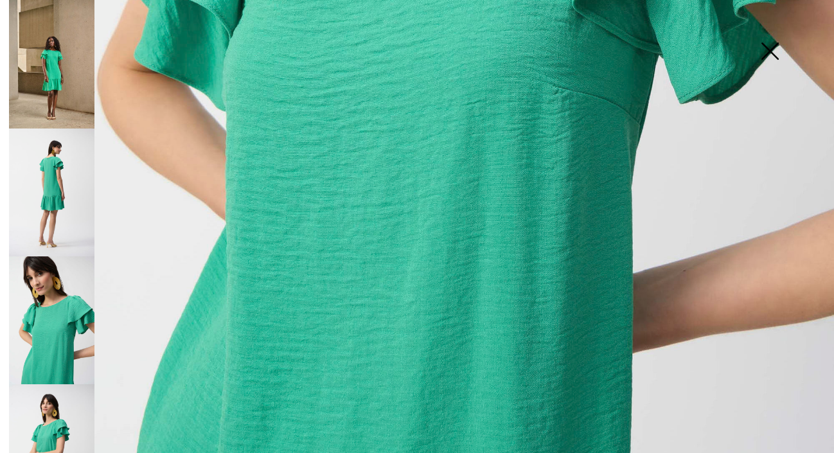
scroll to position [797, 0]
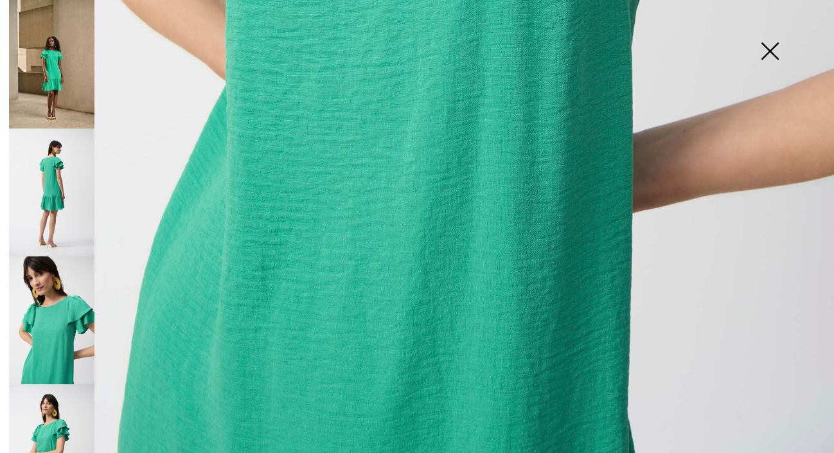
drag, startPoint x: 59, startPoint y: 413, endPoint x: 57, endPoint y: 407, distance: 6.7
click at [58, 413] on img at bounding box center [51, 448] width 85 height 128
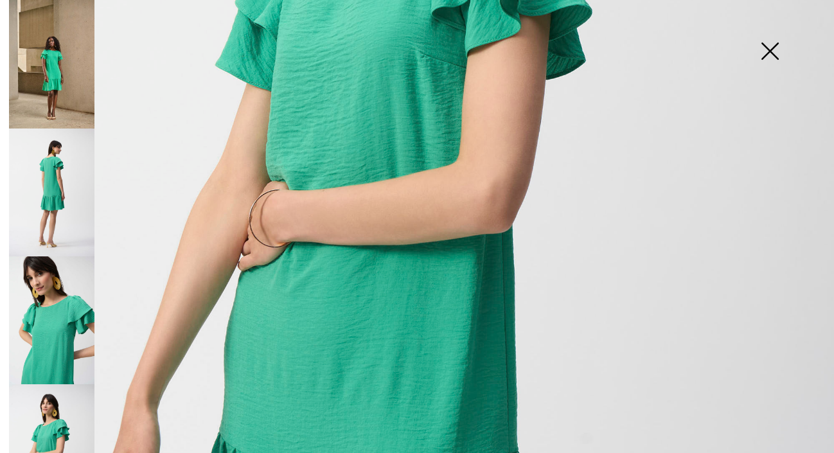
scroll to position [241, 0]
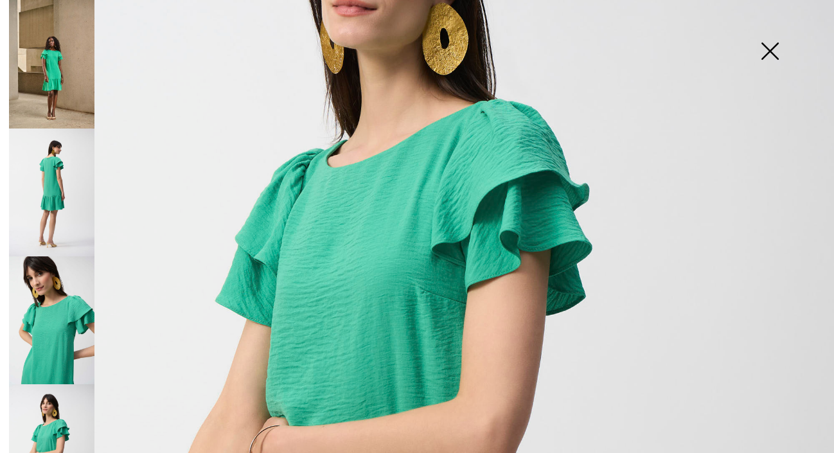
click at [47, 168] on img at bounding box center [51, 192] width 85 height 128
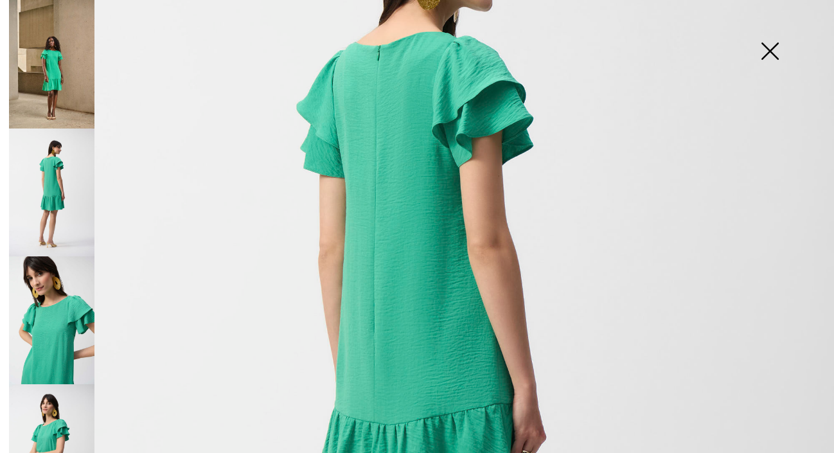
click at [39, 106] on img at bounding box center [51, 64] width 85 height 128
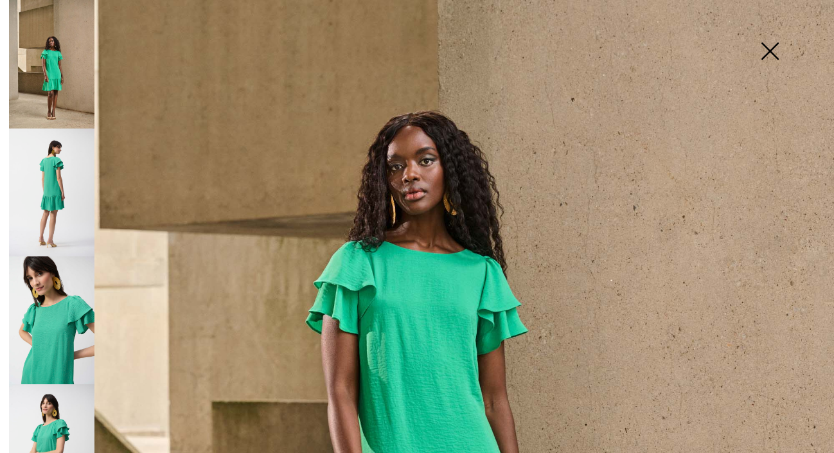
click at [774, 48] on img at bounding box center [769, 52] width 64 height 66
